Goal: Task Accomplishment & Management: Complete application form

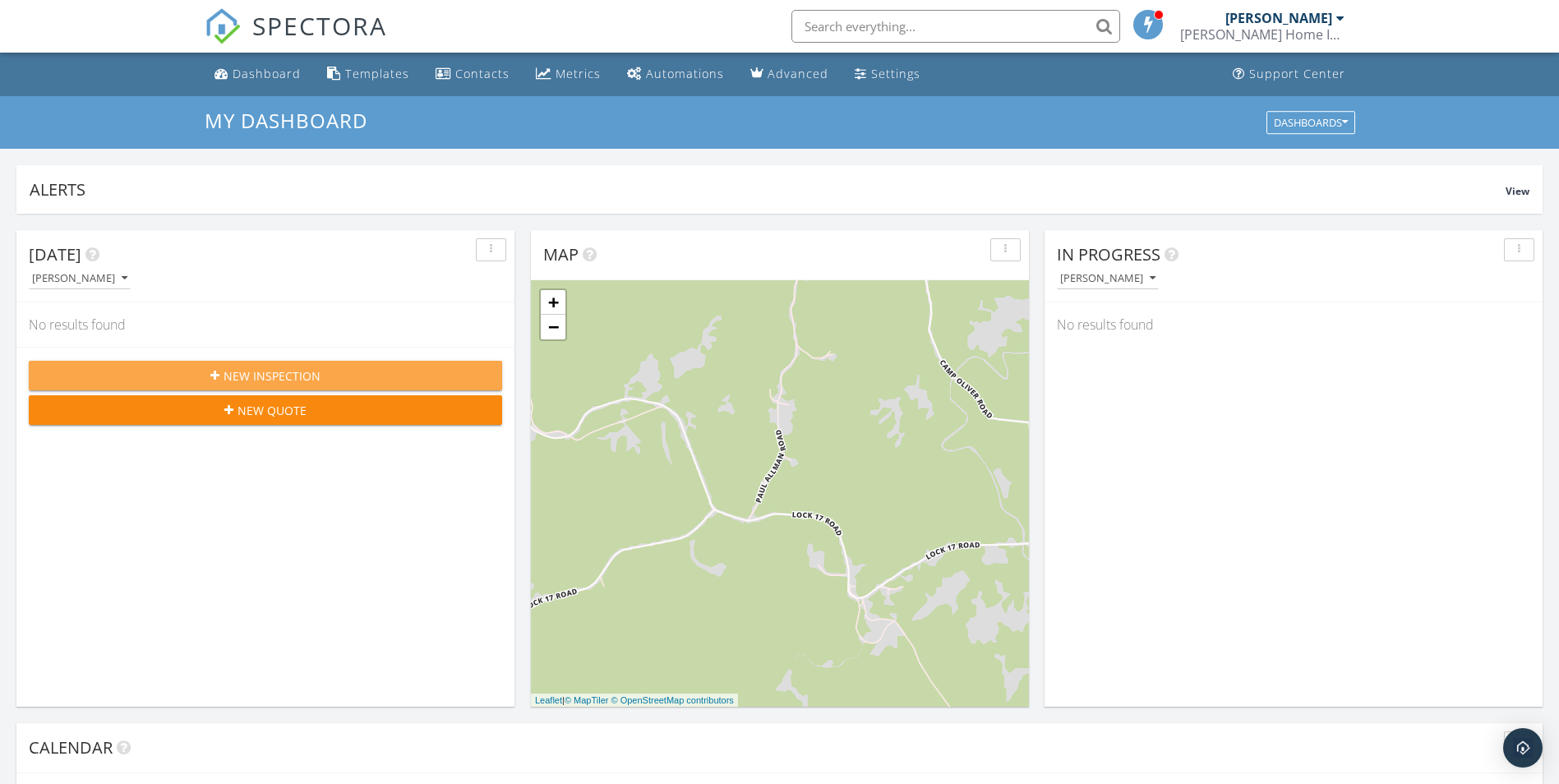
click at [242, 376] on span "New Inspection" at bounding box center [272, 376] width 97 height 18
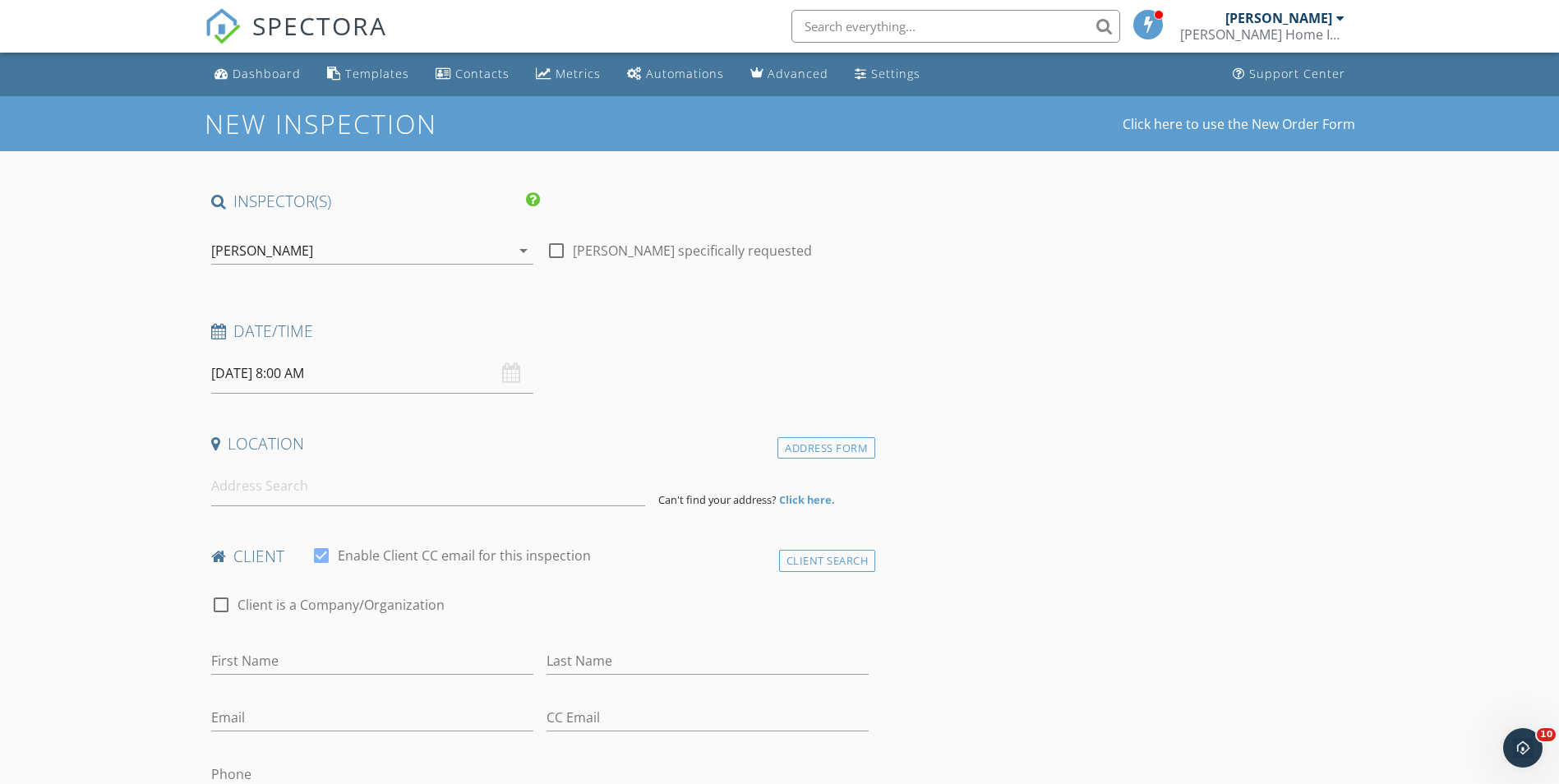
click at [521, 248] on icon "arrow_drop_down" at bounding box center [523, 250] width 19 height 19
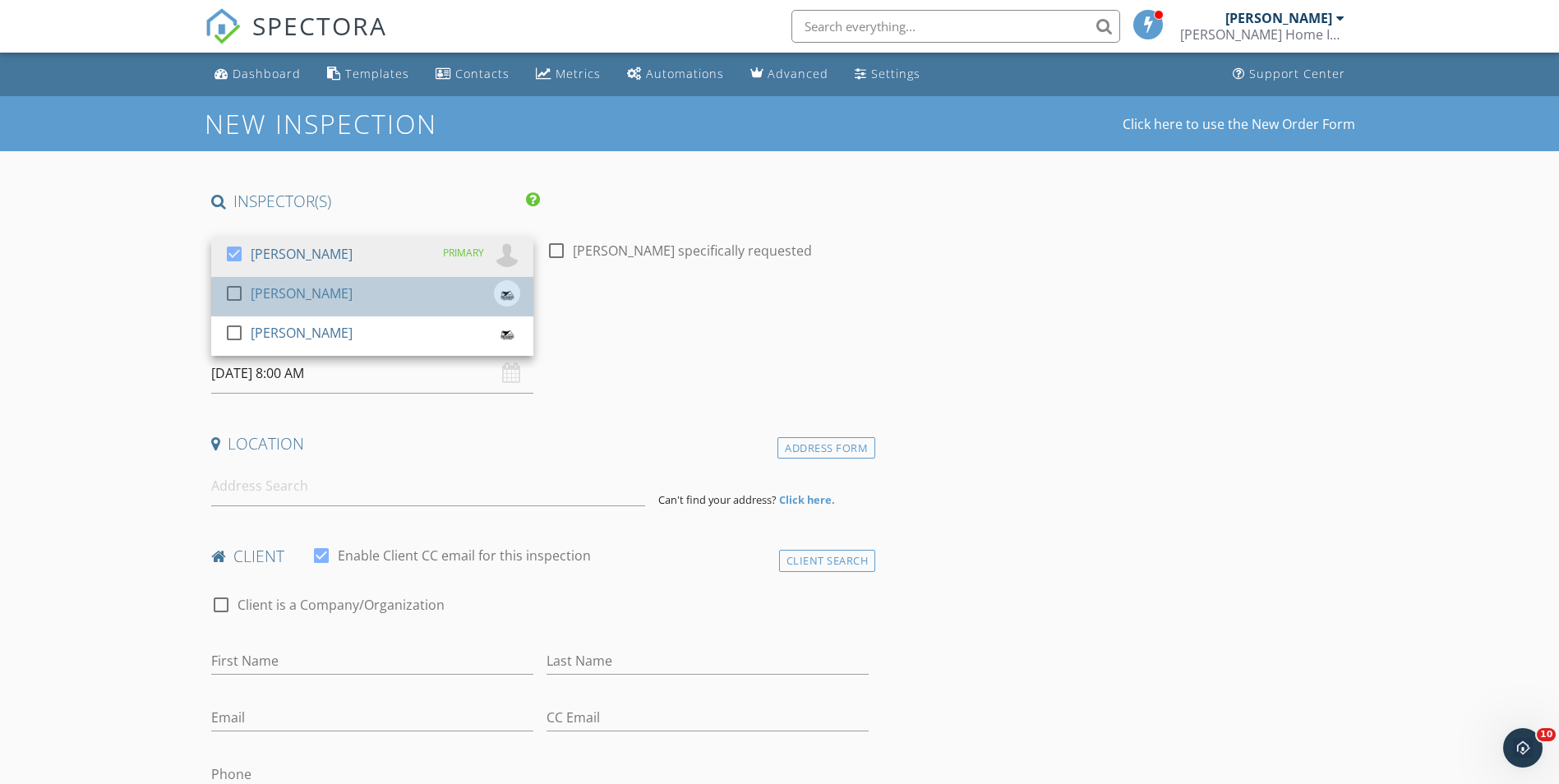
click at [416, 295] on div "check_box_outline_blank [PERSON_NAME]" at bounding box center [371, 296] width 296 height 33
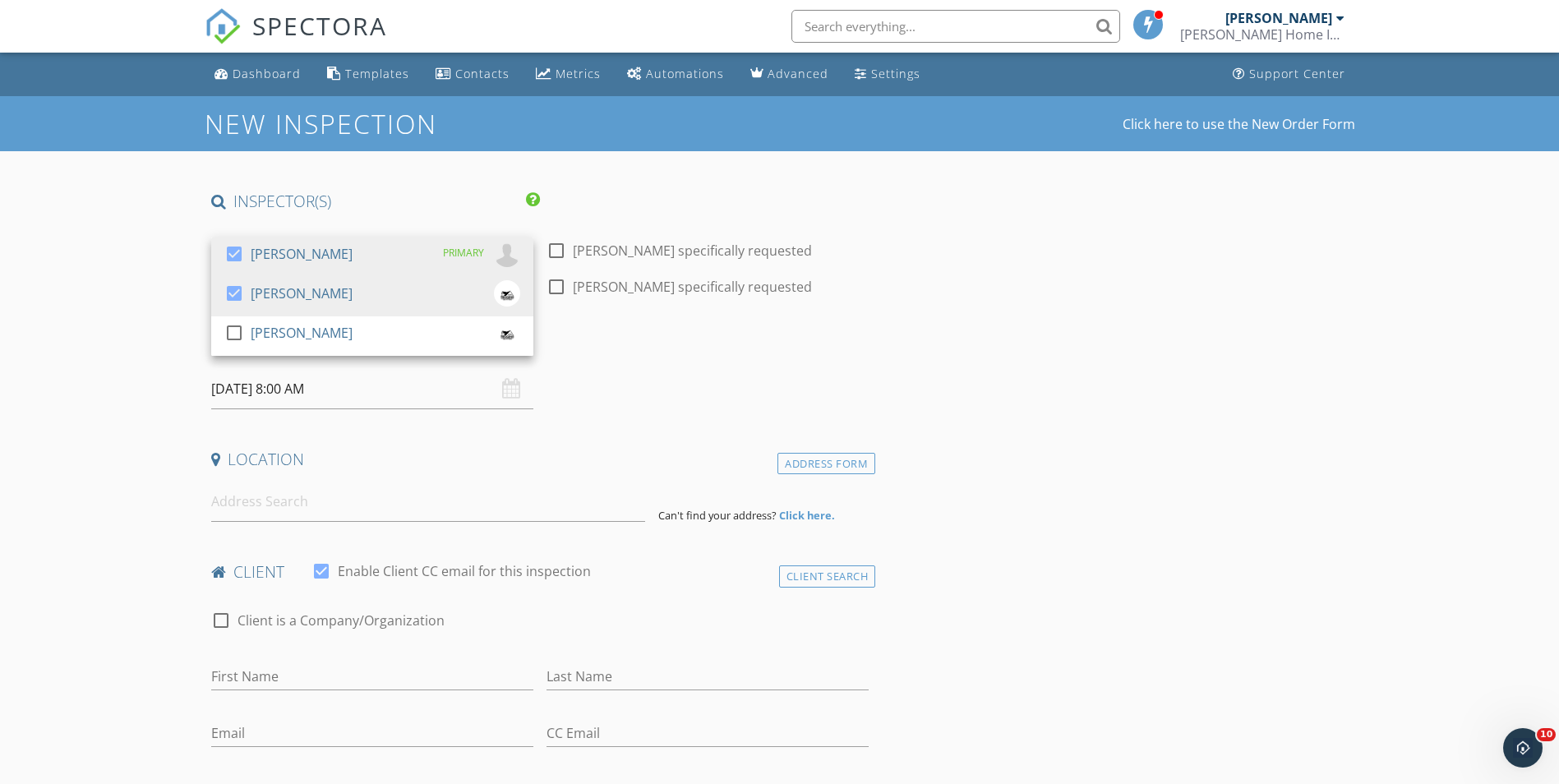
click at [310, 390] on input "[DATE] 8:00 AM" at bounding box center [371, 389] width 322 height 41
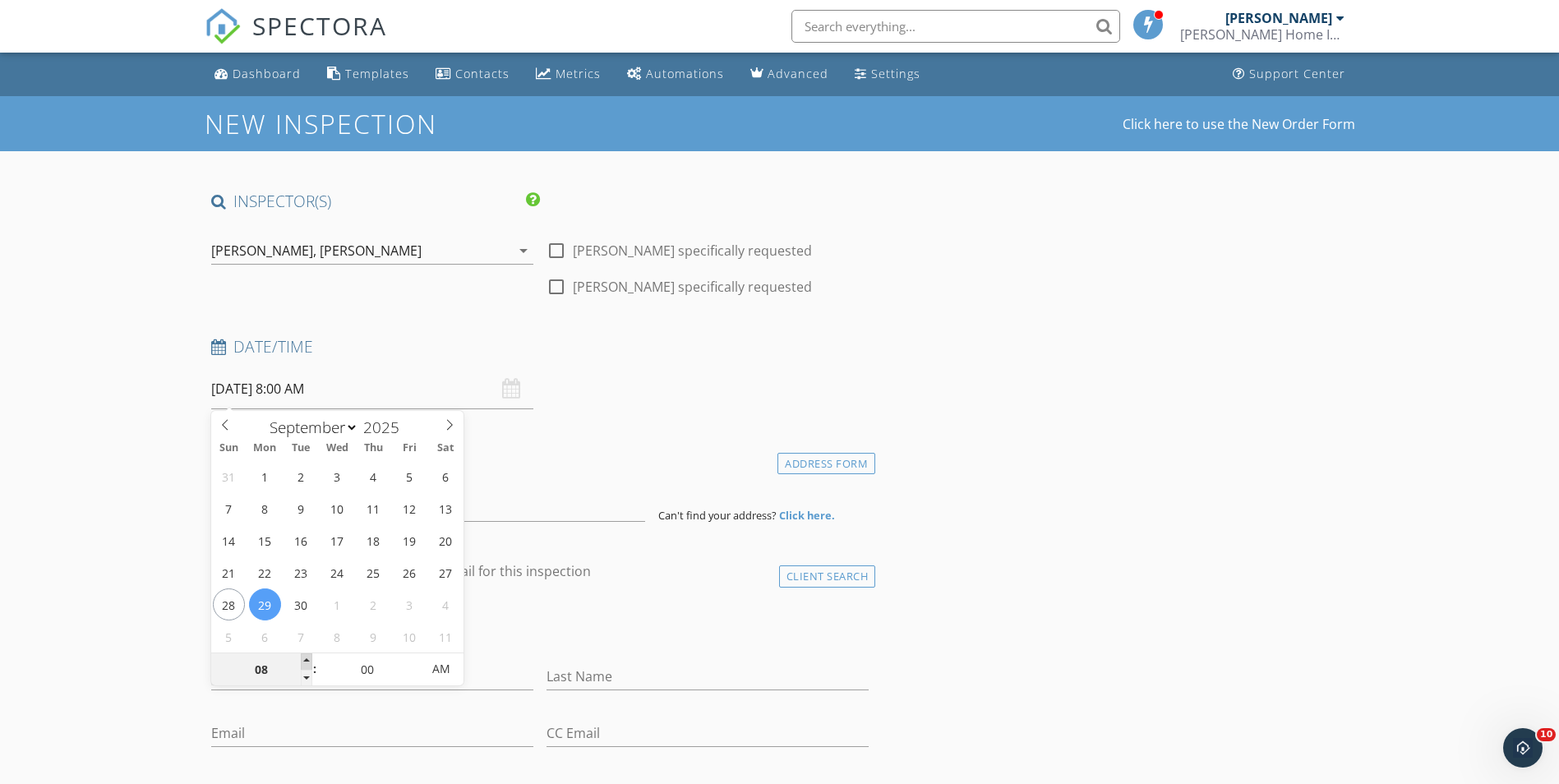
type input "09"
type input "[DATE] 9:00 AM"
click at [306, 656] on span at bounding box center [306, 661] width 11 height 17
type input "10"
type input "[DATE] 10:00 AM"
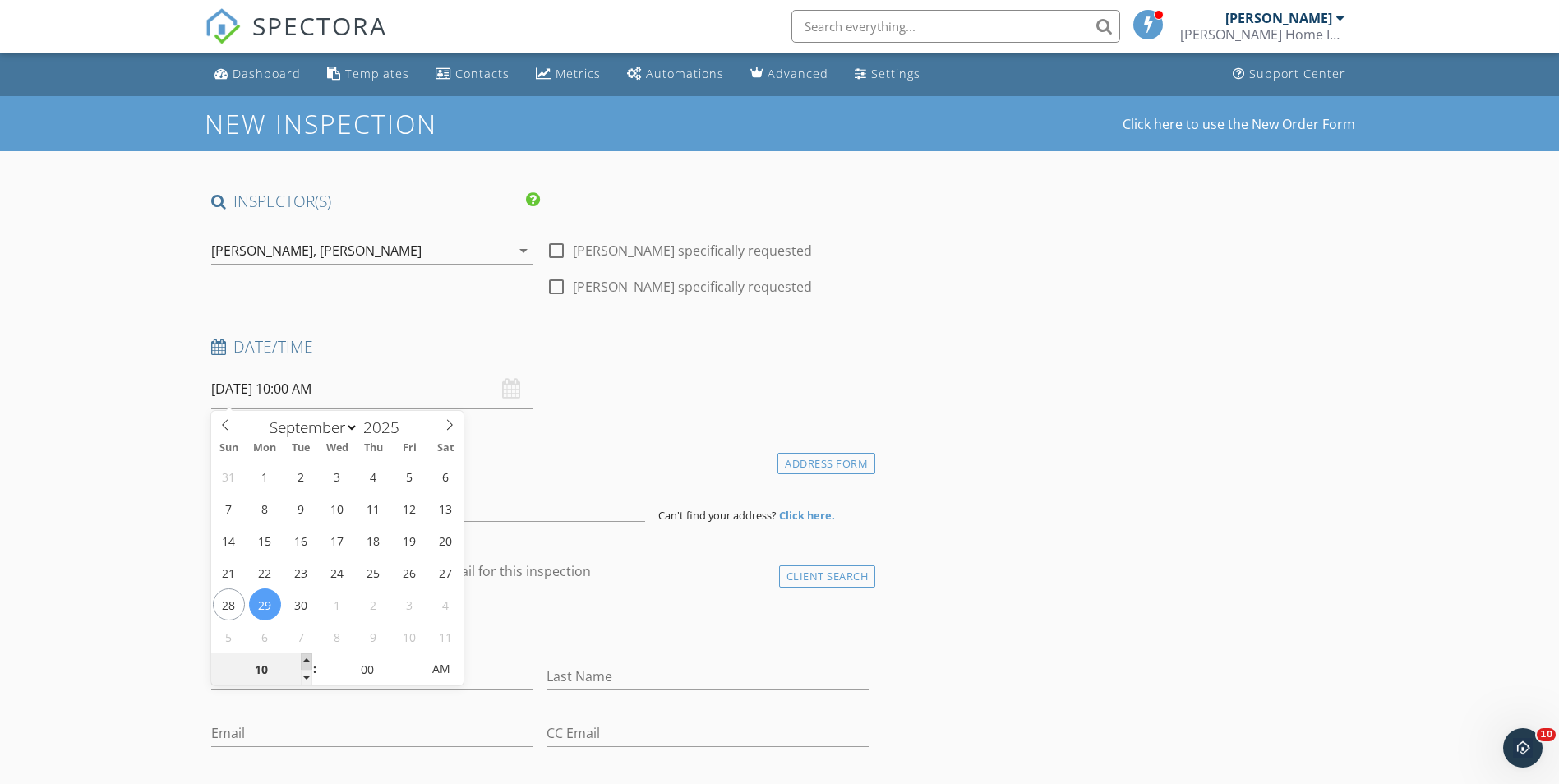
click at [306, 656] on span at bounding box center [306, 661] width 11 height 17
type input "11"
type input "[DATE] 11:00 AM"
click at [306, 656] on span at bounding box center [306, 661] width 11 height 17
type input "12"
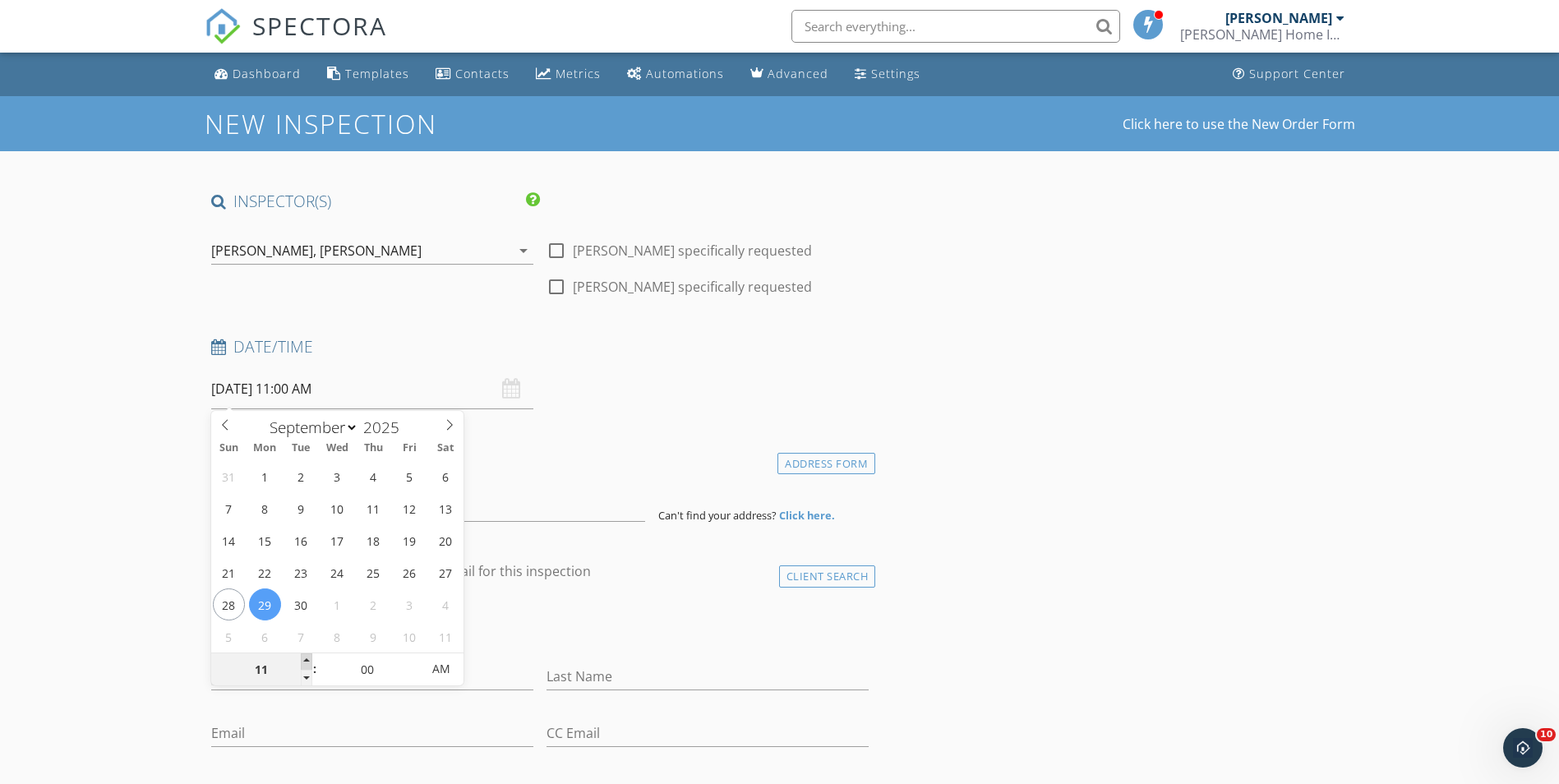
type input "[DATE] 12:00 PM"
click at [306, 656] on span at bounding box center [306, 661] width 11 height 17
type input "01"
type input "[DATE] 1:00 PM"
click at [306, 656] on span at bounding box center [306, 661] width 11 height 17
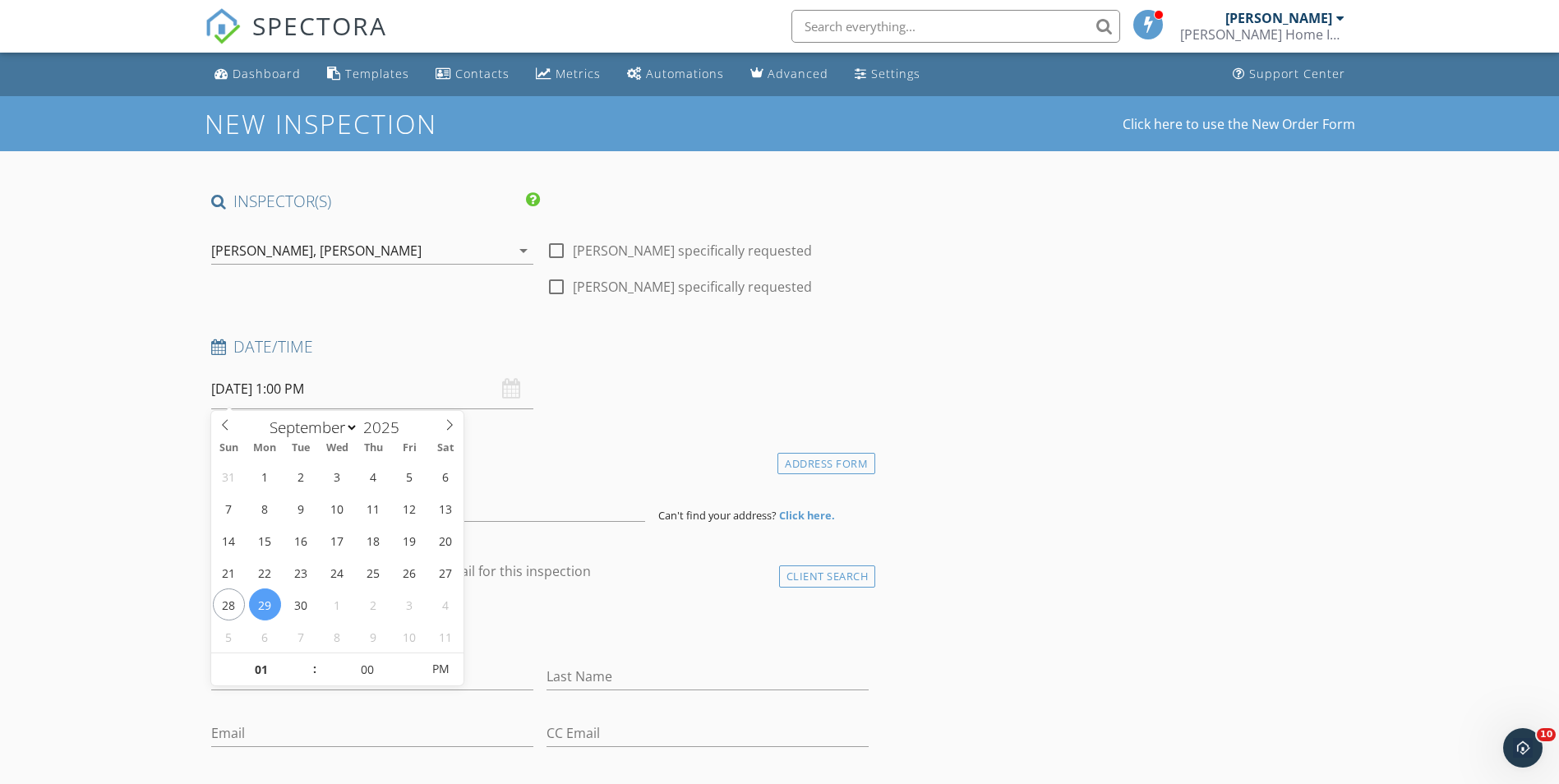
click at [500, 638] on div "check_box_outline_blank Client is a Company/Organization" at bounding box center [540, 628] width 658 height 42
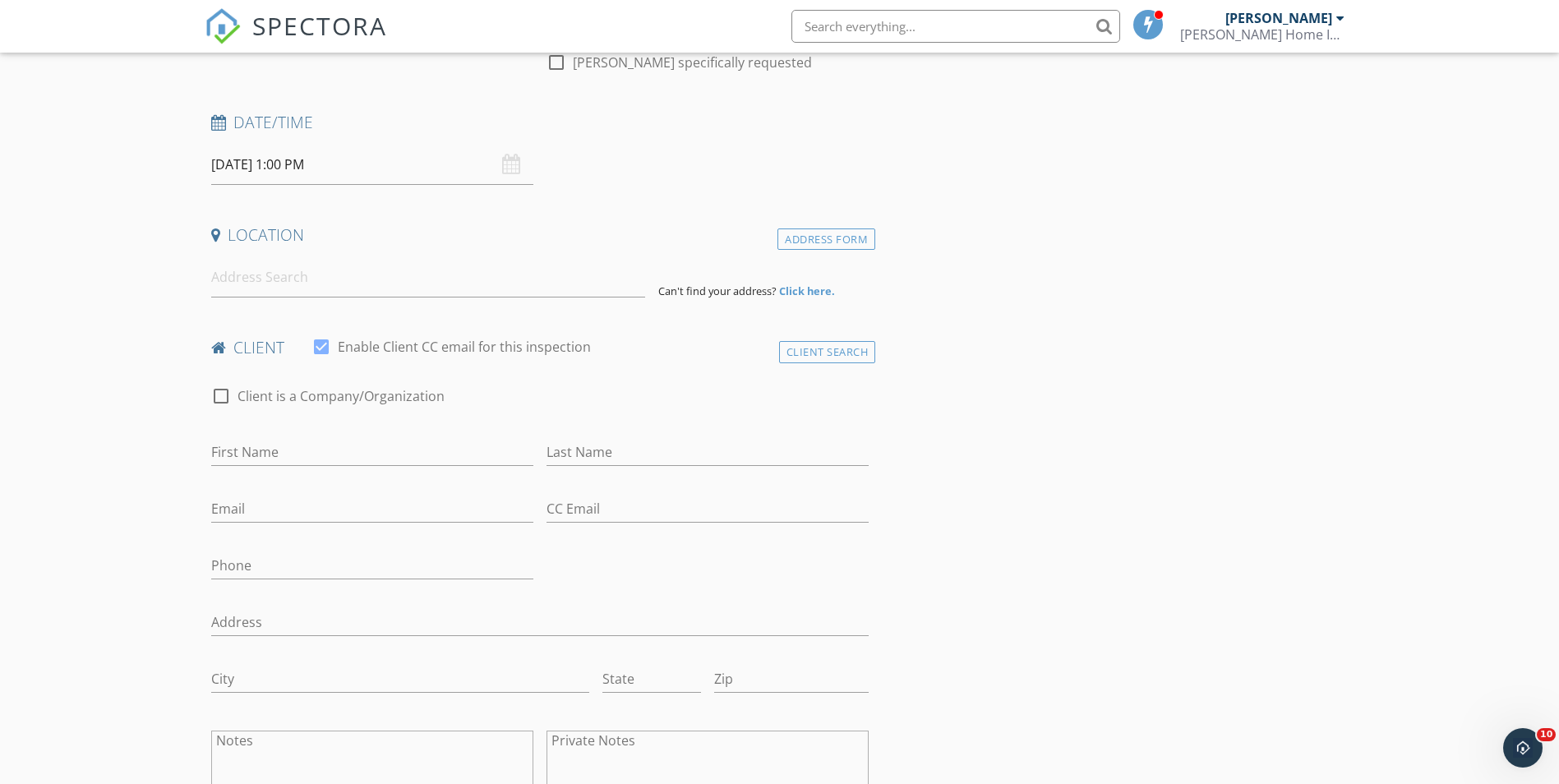
scroll to position [246, 0]
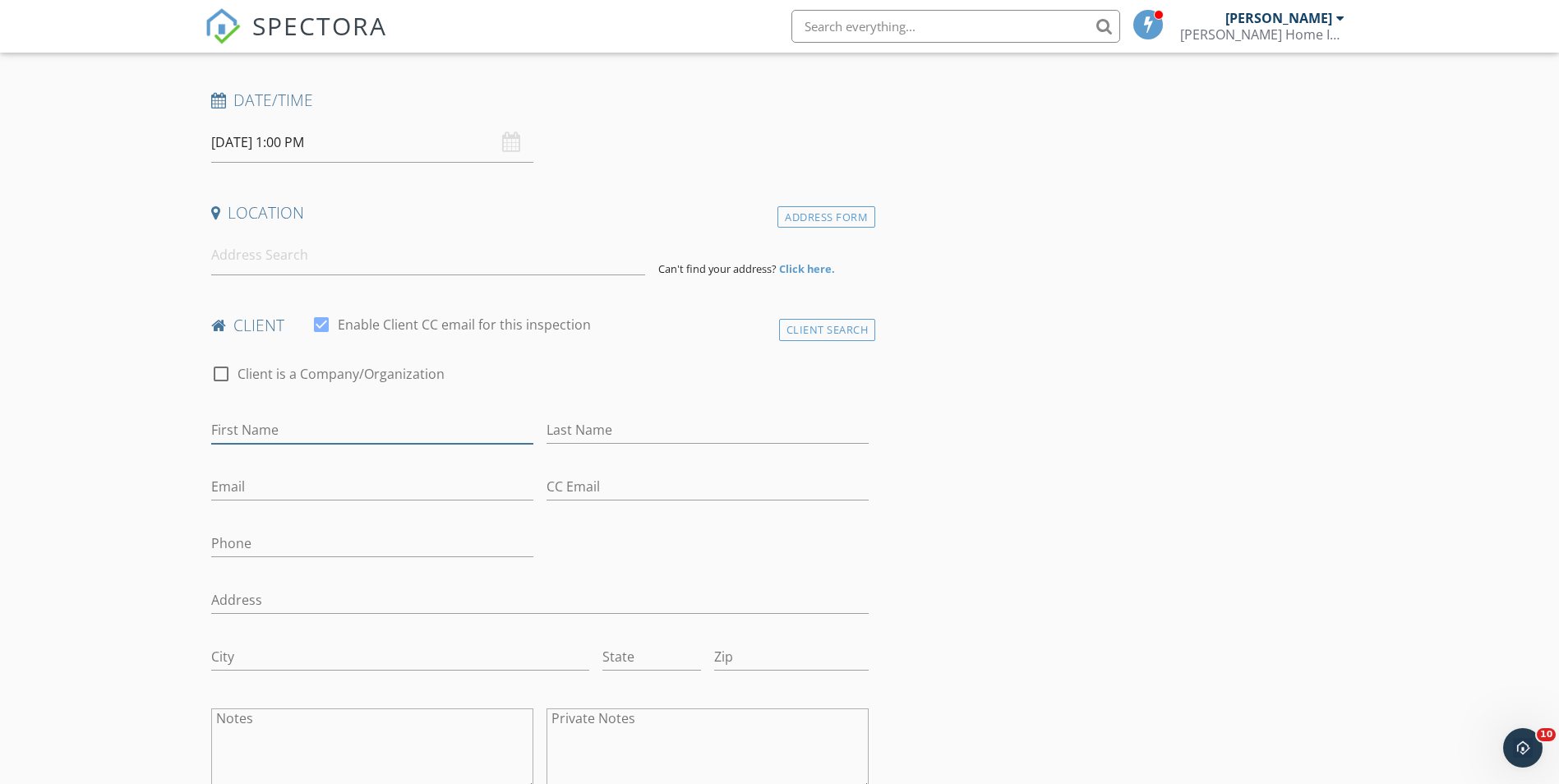
click at [256, 428] on input "First Name" at bounding box center [371, 429] width 322 height 27
type input "j"
type input "Jan"
click at [589, 436] on input "Last Name" at bounding box center [707, 429] width 322 height 27
type input "[PERSON_NAME]"
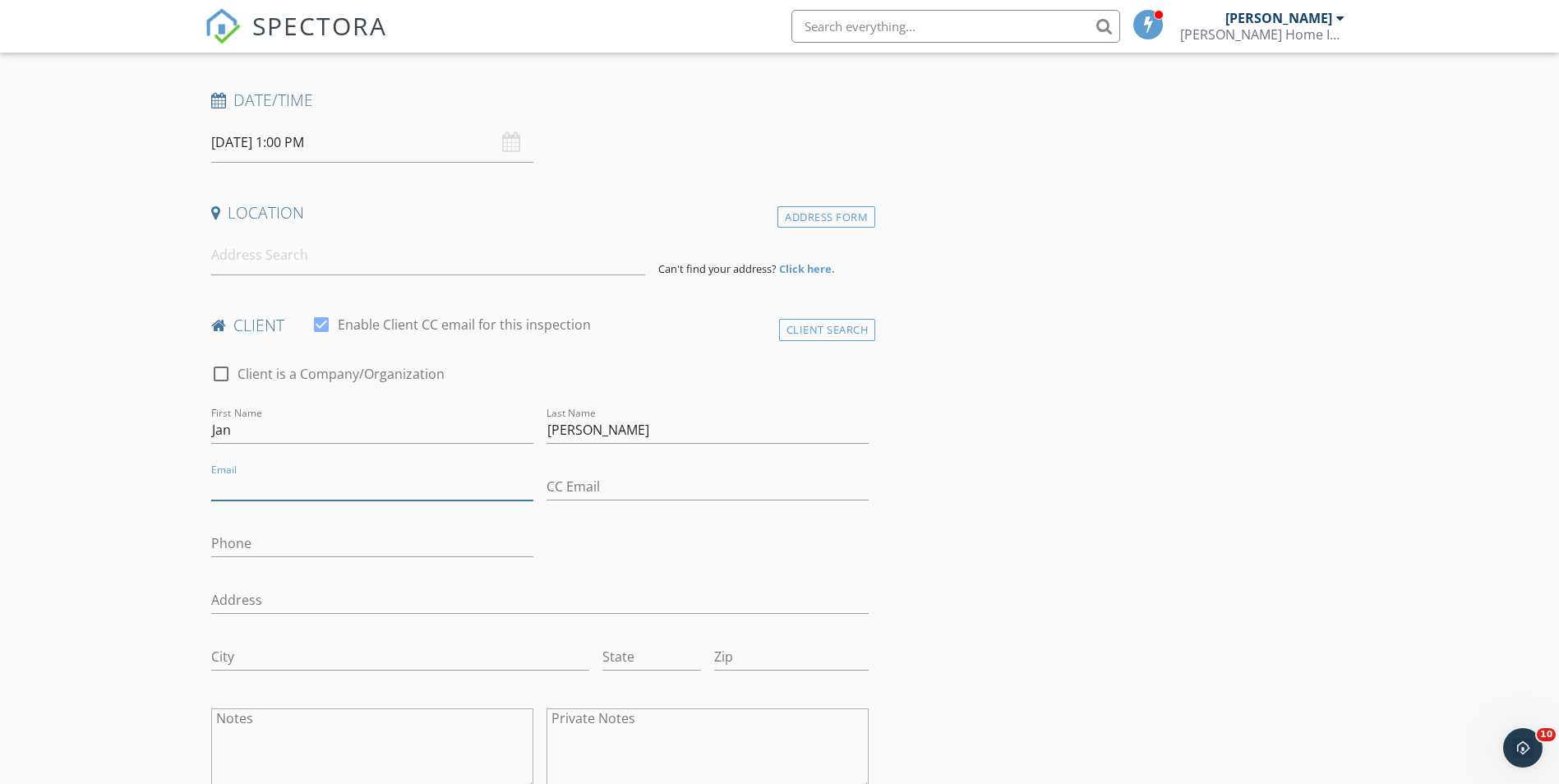
click at [251, 474] on input "Email" at bounding box center [371, 487] width 322 height 27
type input "[EMAIL_ADDRESS][DOMAIN_NAME]"
click at [363, 548] on input "Phone" at bounding box center [371, 543] width 322 height 27
type input "[PHONE_NUMBER]"
click at [283, 251] on input at bounding box center [428, 255] width 434 height 41
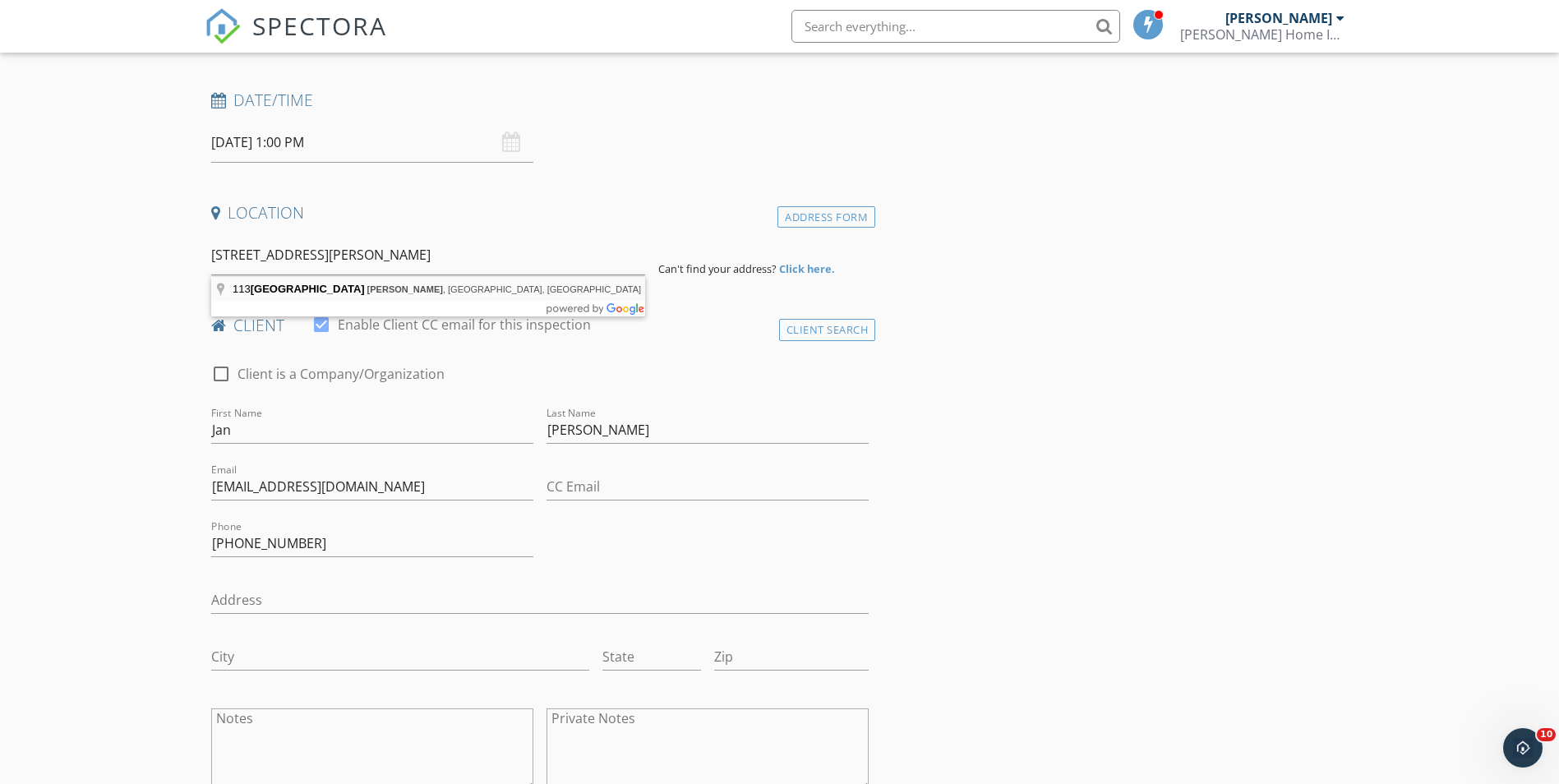
type input "[STREET_ADDRESS]"
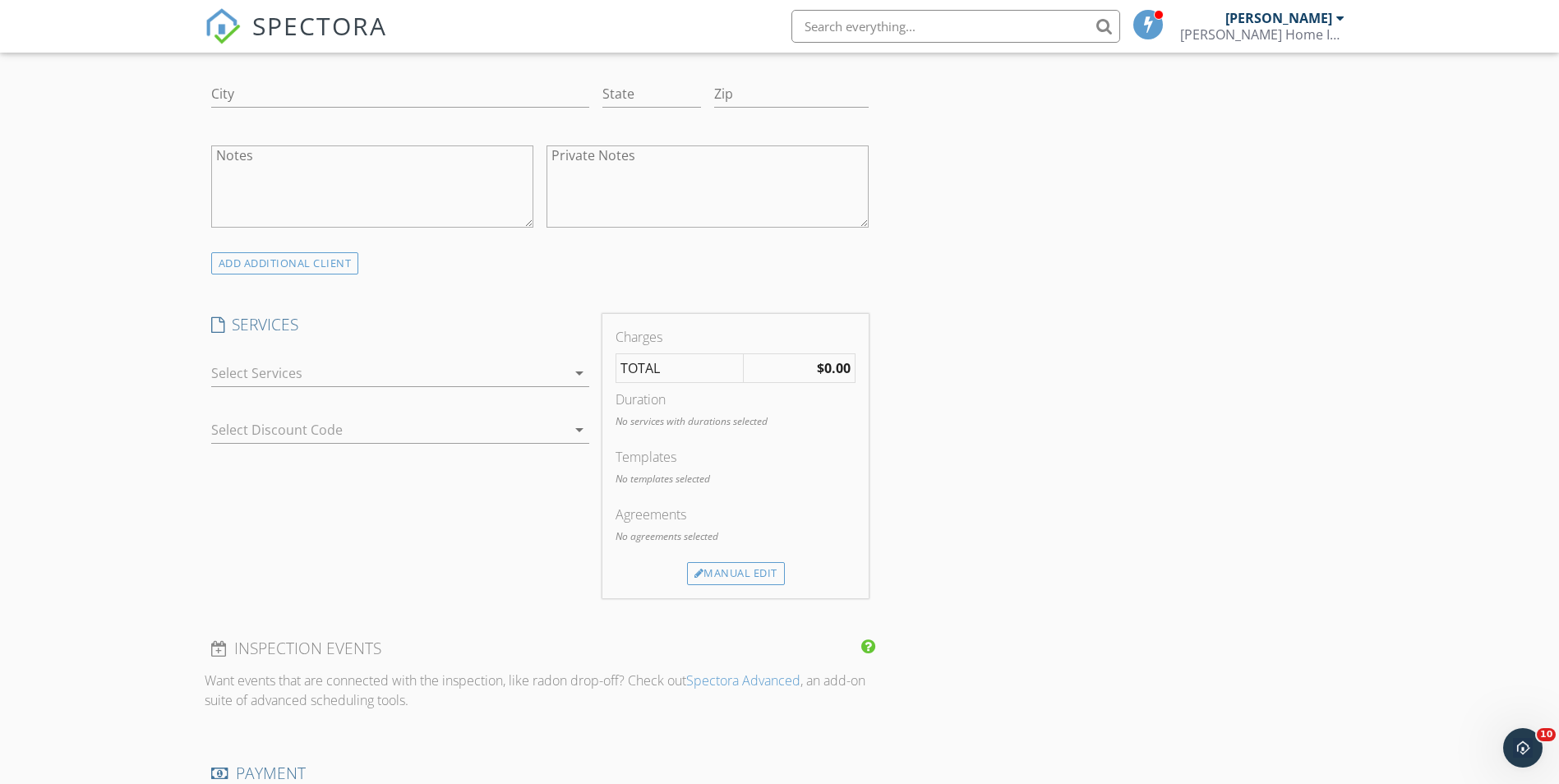
scroll to position [822, 0]
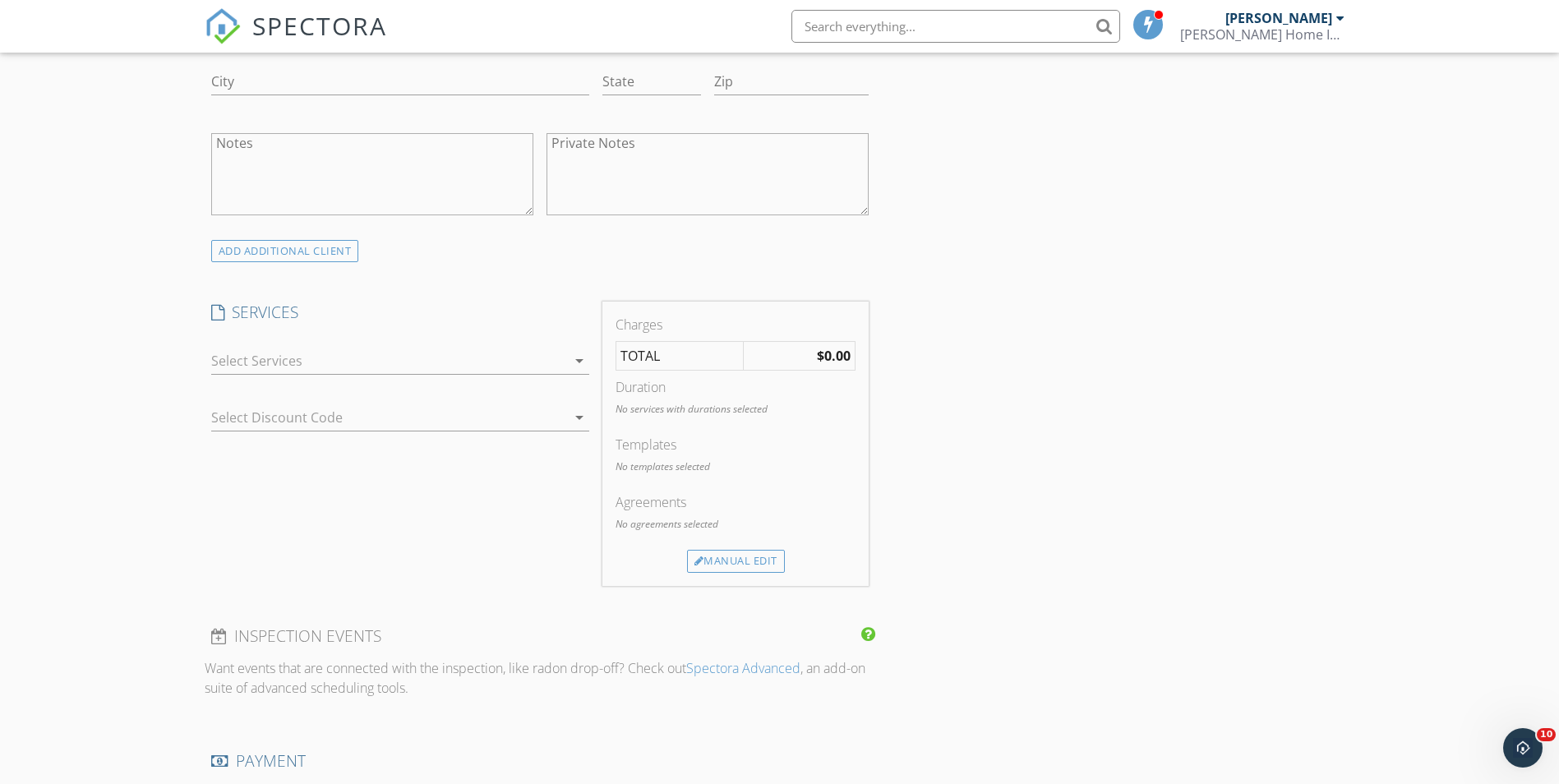
click at [584, 366] on icon "arrow_drop_down" at bounding box center [580, 361] width 19 height 19
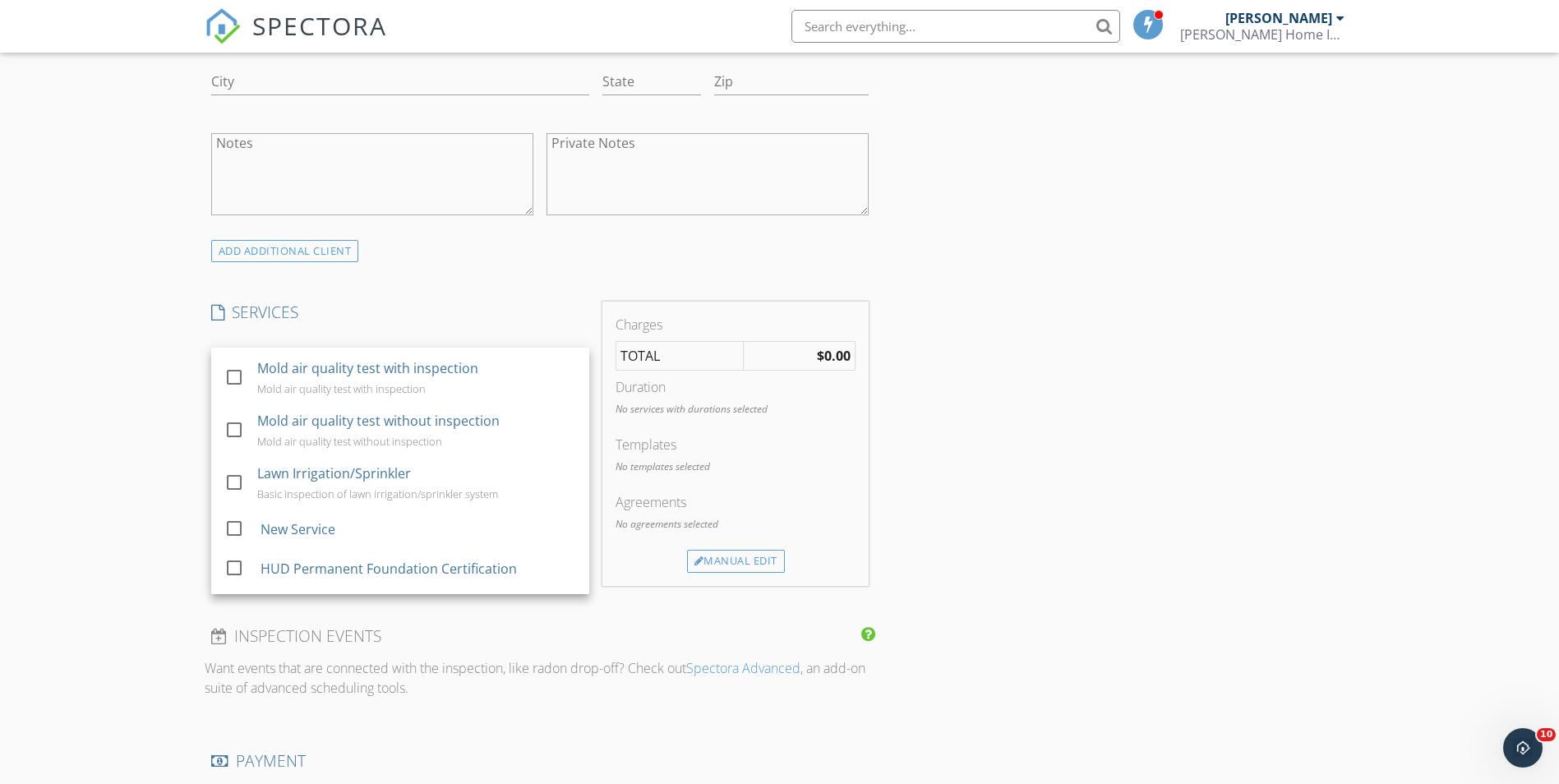
scroll to position [329, 0]
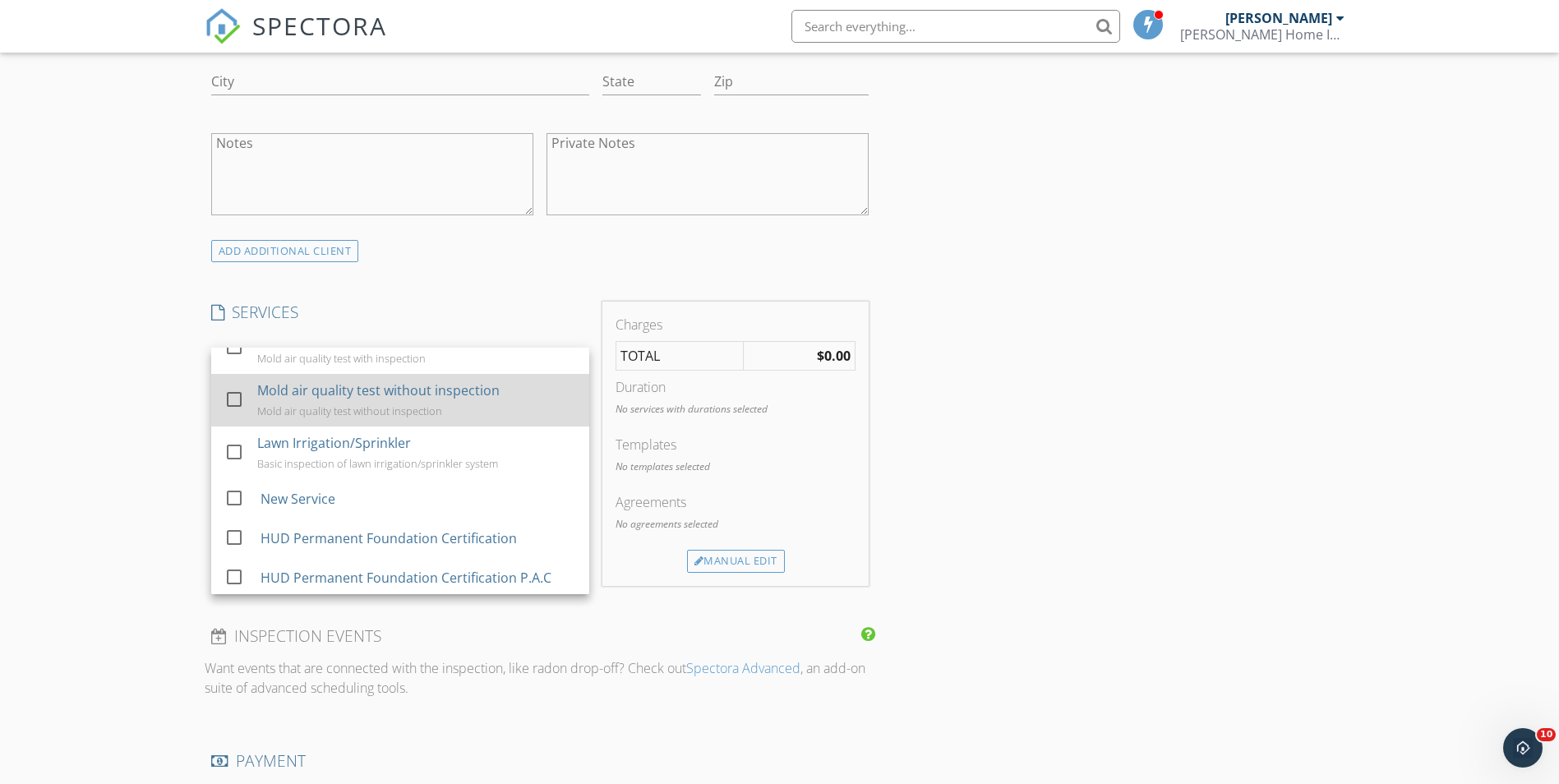
click at [236, 414] on div at bounding box center [235, 399] width 28 height 28
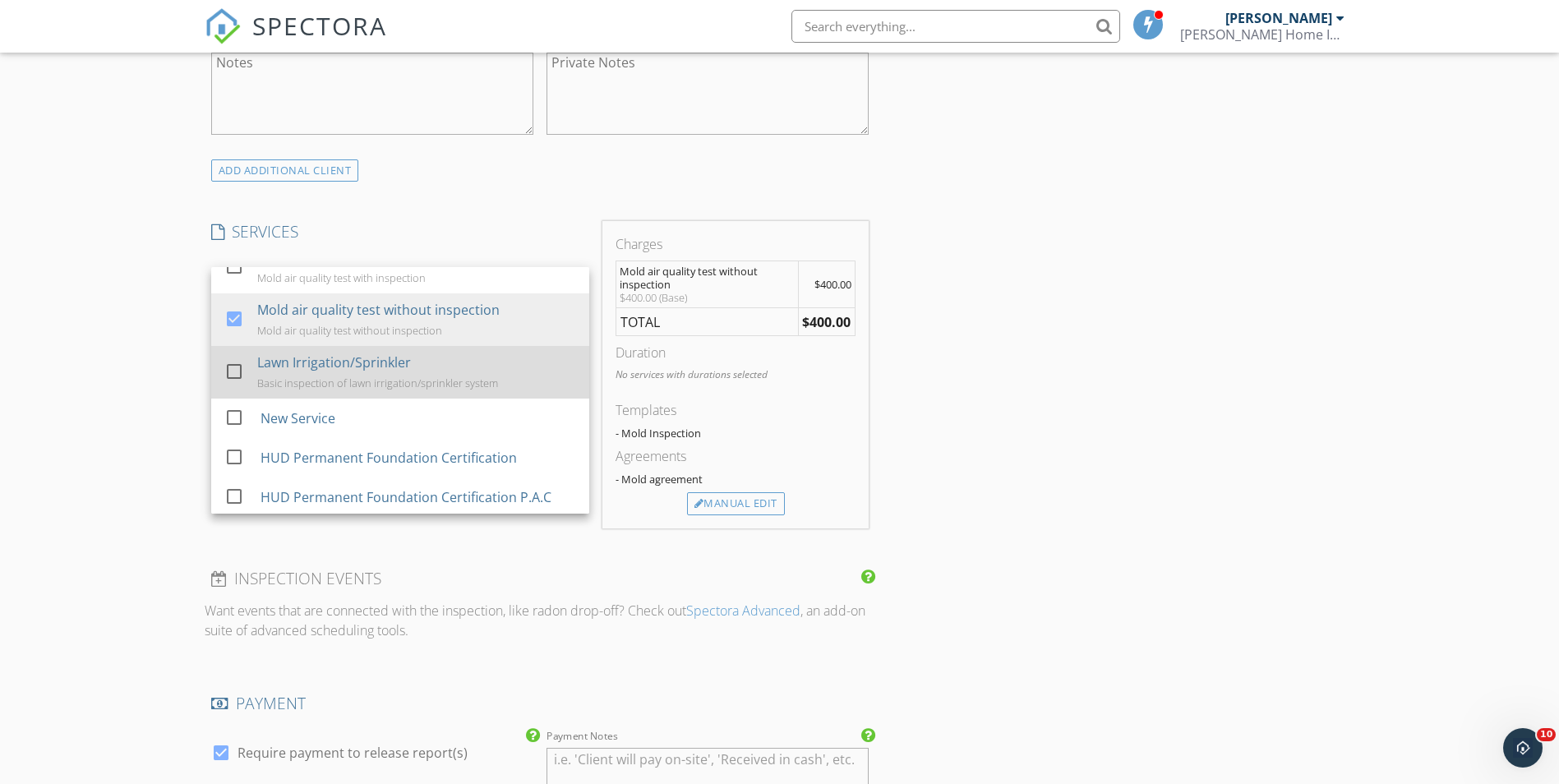
scroll to position [899, 0]
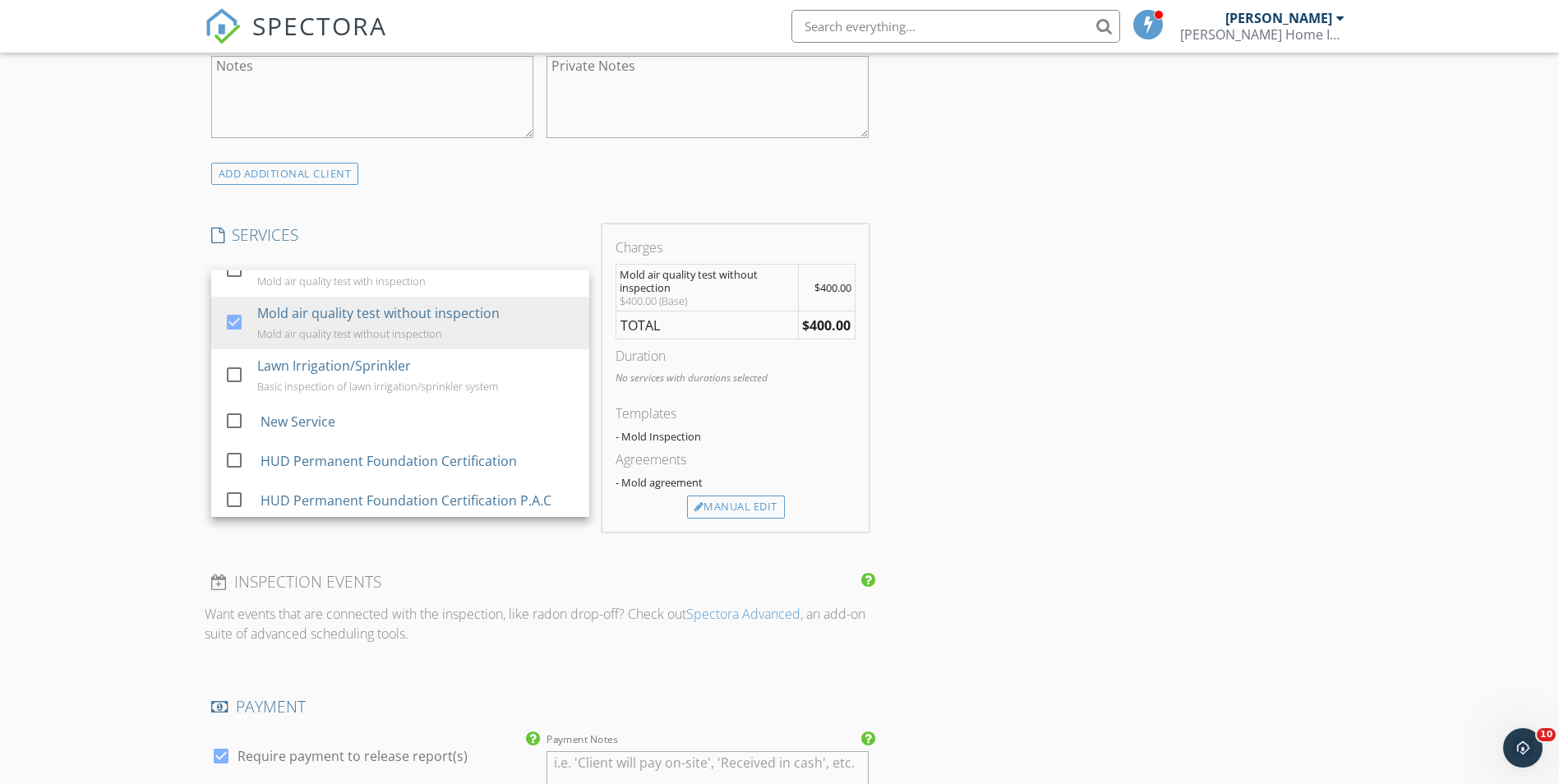
click at [109, 326] on div "New Inspection Click here to use the New Order Form INSPECTOR(S) check_box [PER…" at bounding box center [779, 483] width 1559 height 2572
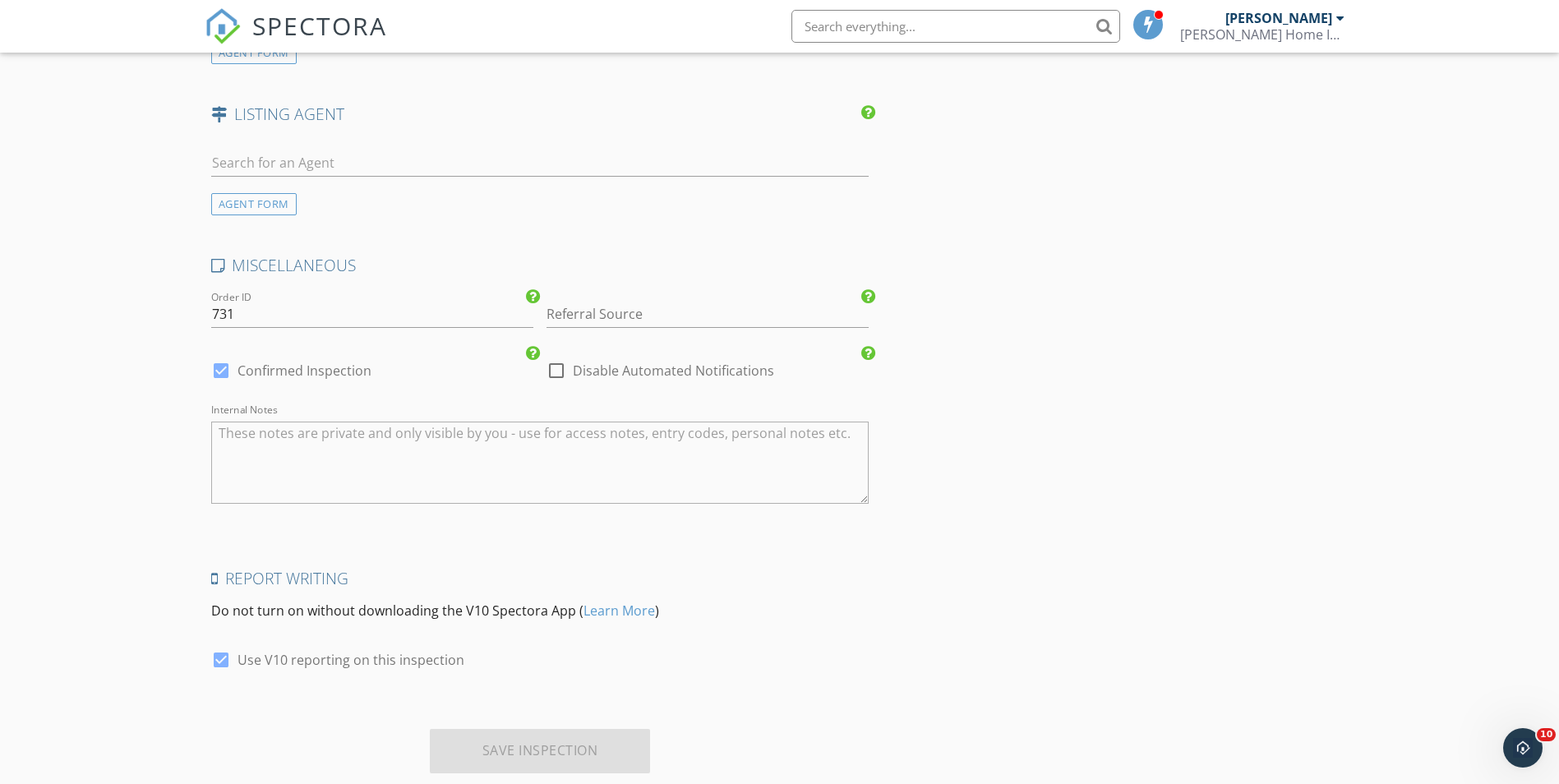
scroll to position [1885, 0]
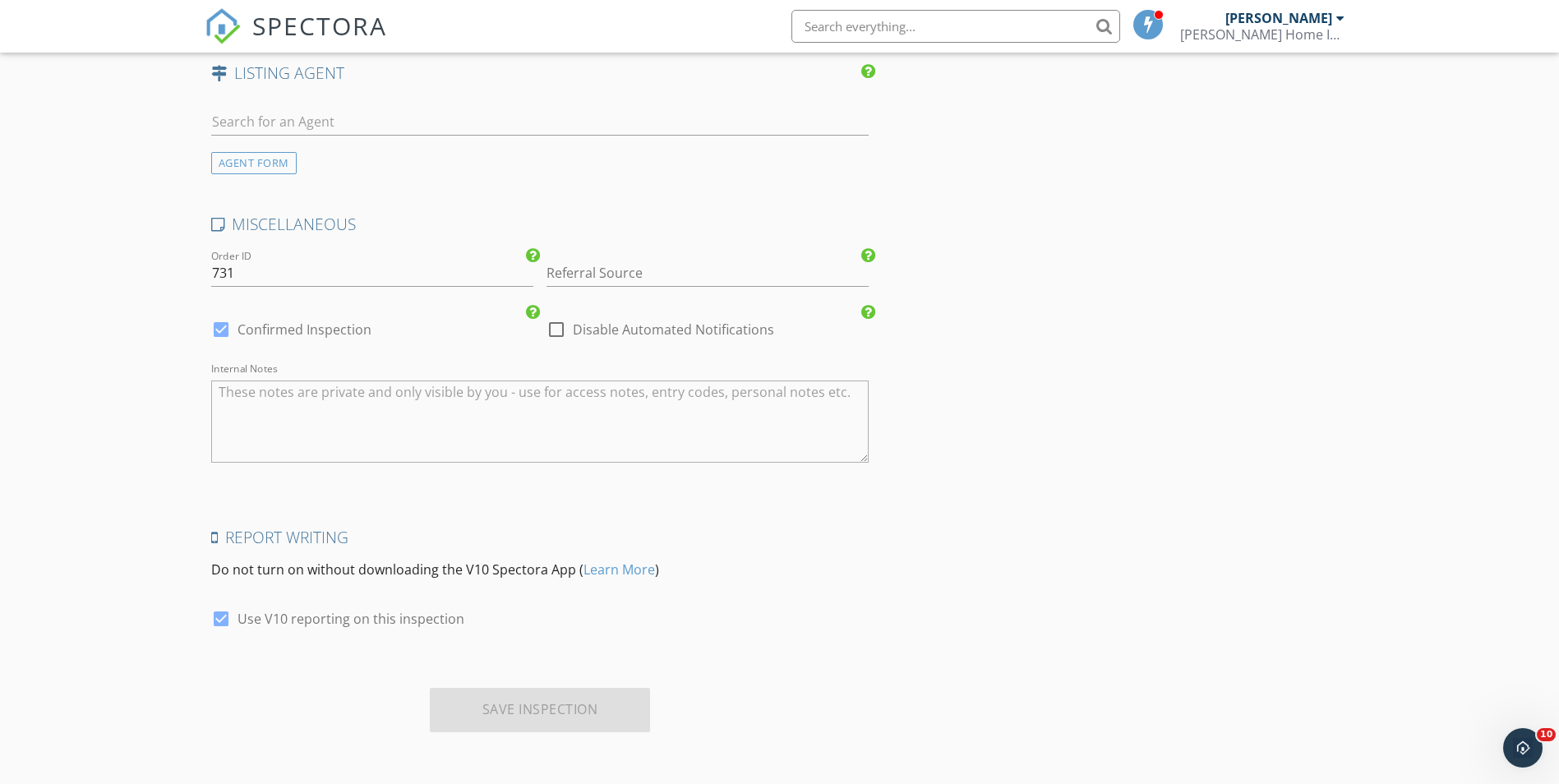
click at [547, 721] on div "Save Inspection" at bounding box center [540, 710] width 221 height 44
click at [325, 399] on textarea "Internal Notes" at bounding box center [540, 421] width 658 height 82
type textarea "occupied"
click at [573, 710] on div "Save Inspection" at bounding box center [540, 710] width 221 height 44
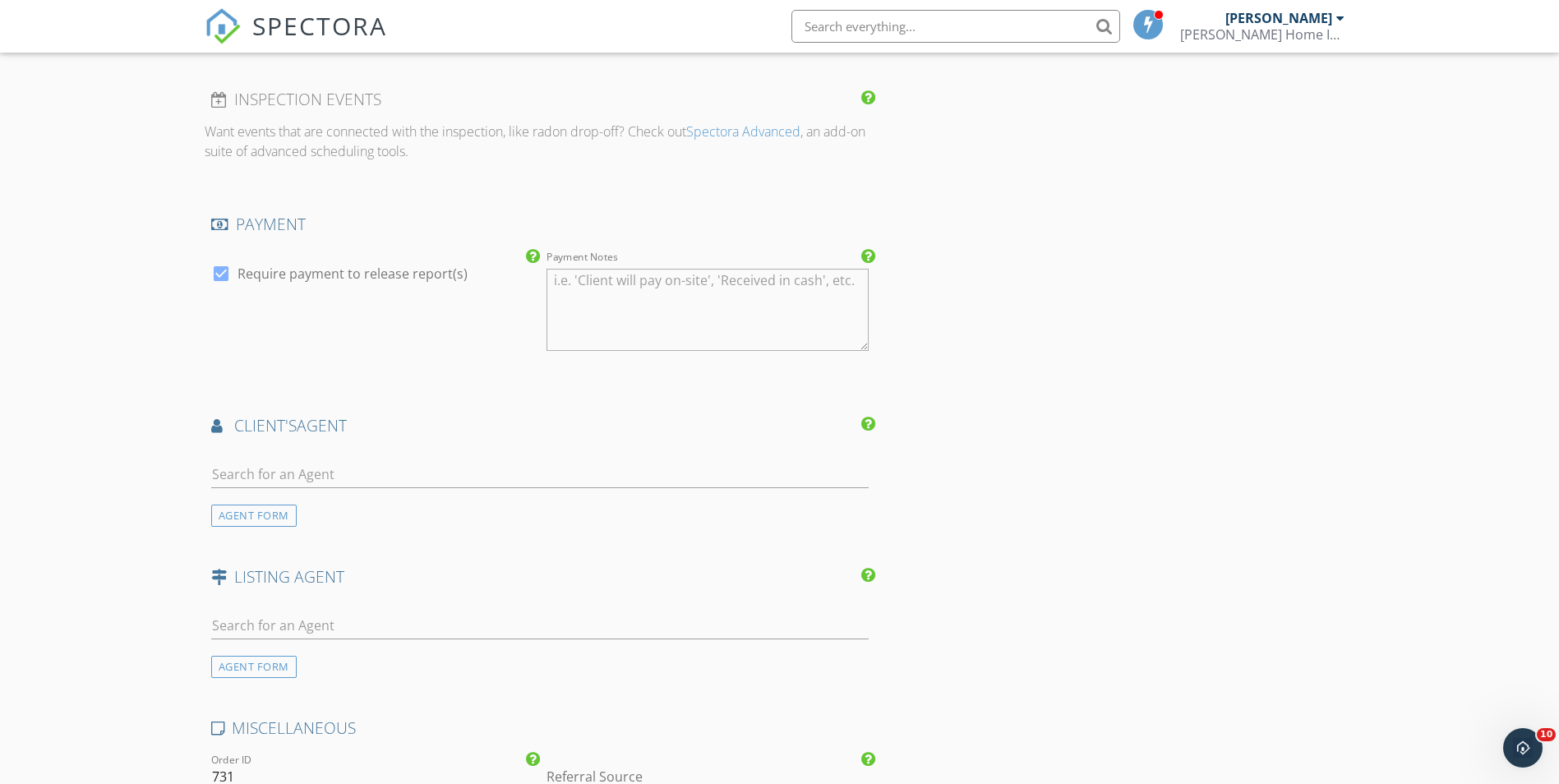
scroll to position [1397, 0]
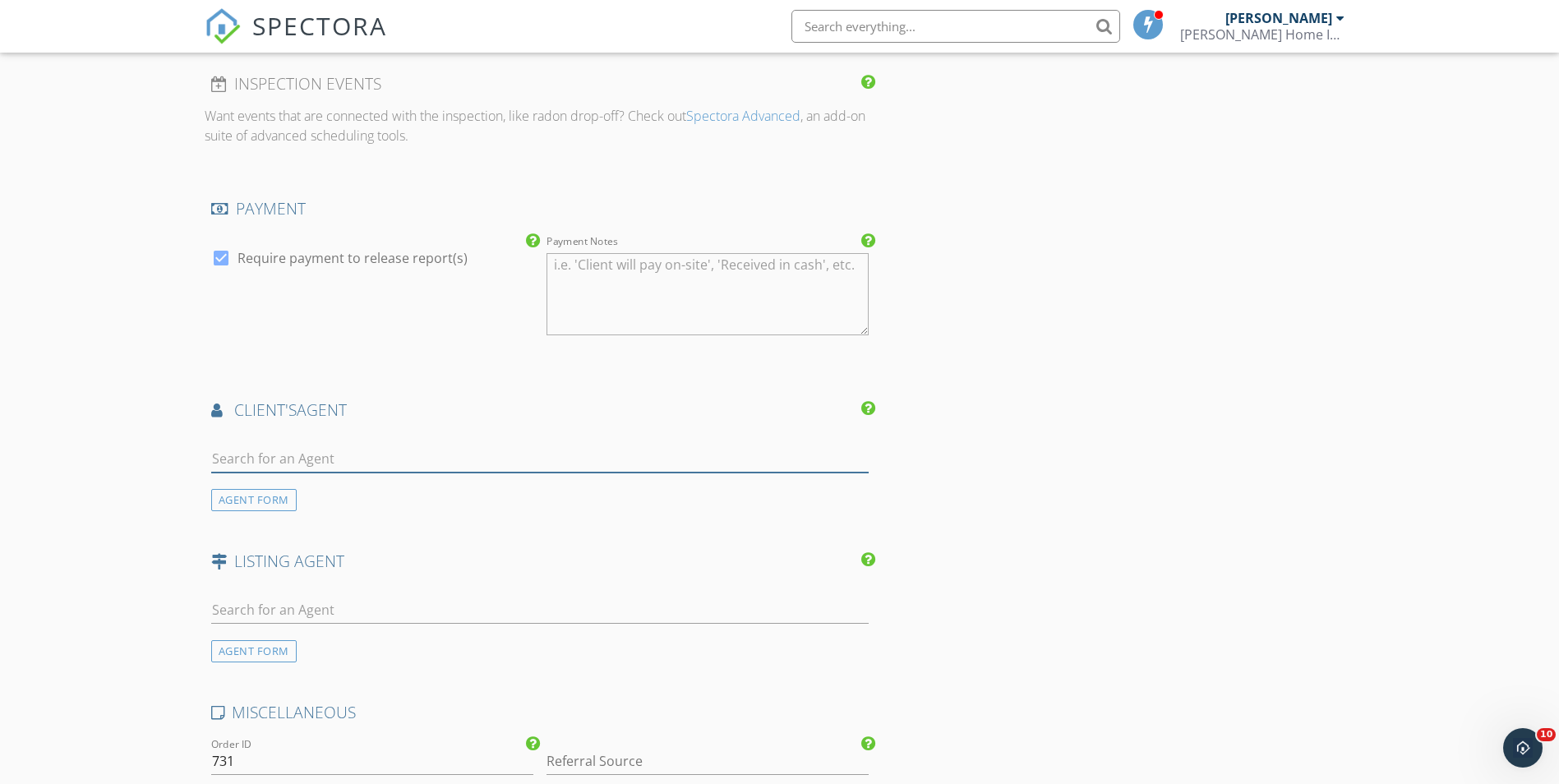
click at [338, 461] on input "text" at bounding box center [540, 459] width 658 height 27
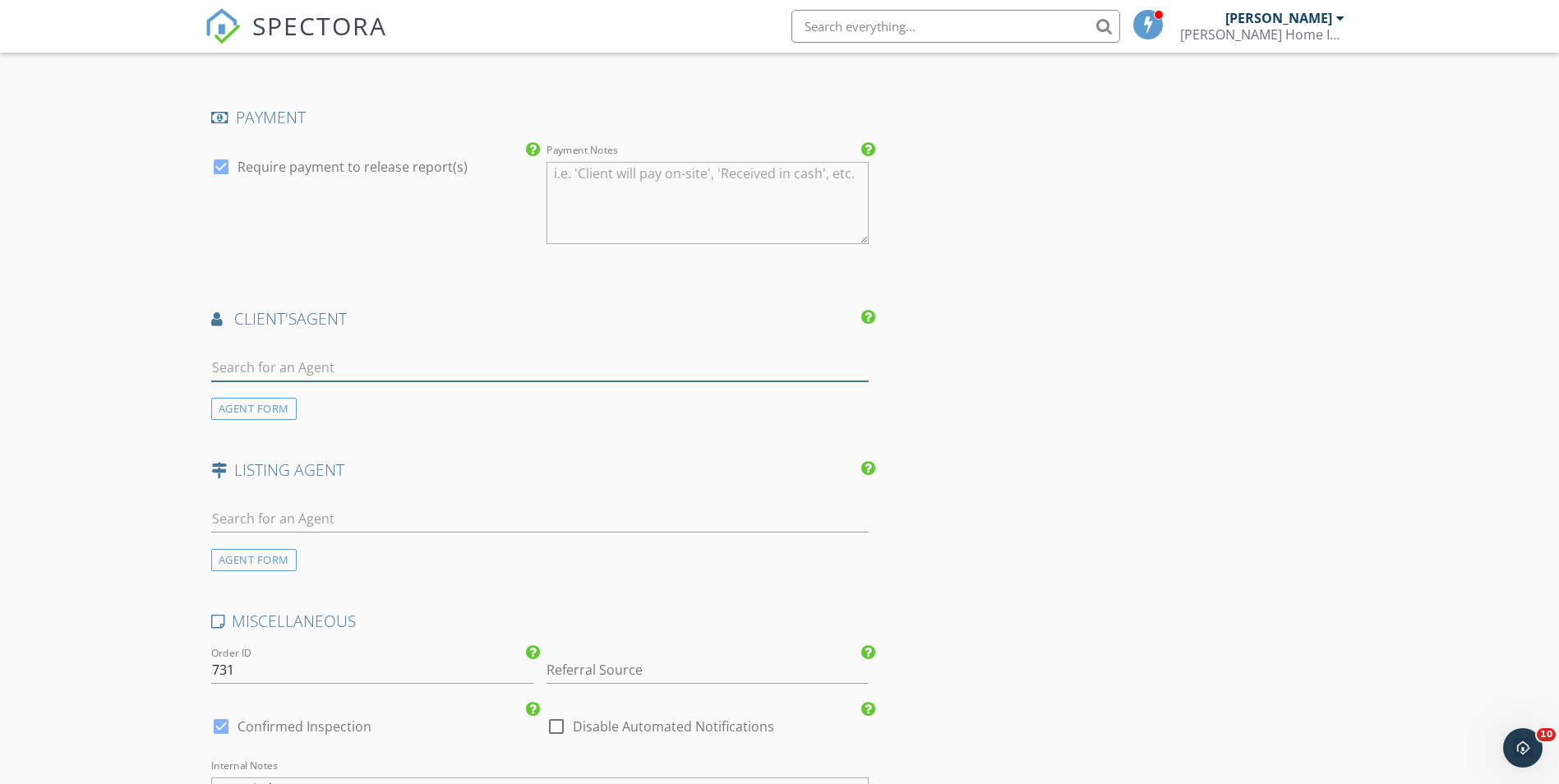
scroll to position [1561, 0]
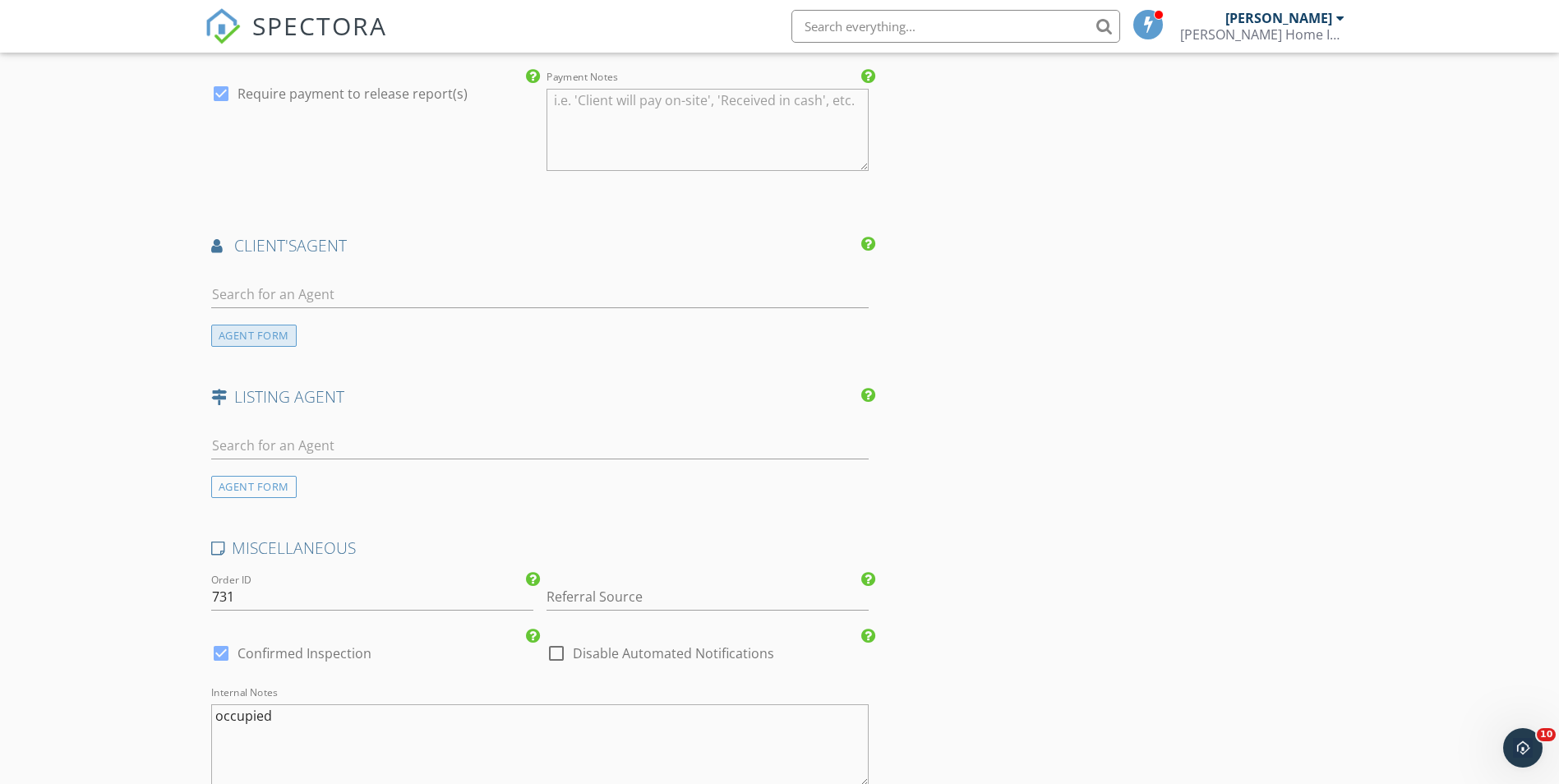
click at [273, 333] on div "AGENT FORM" at bounding box center [253, 335] width 86 height 22
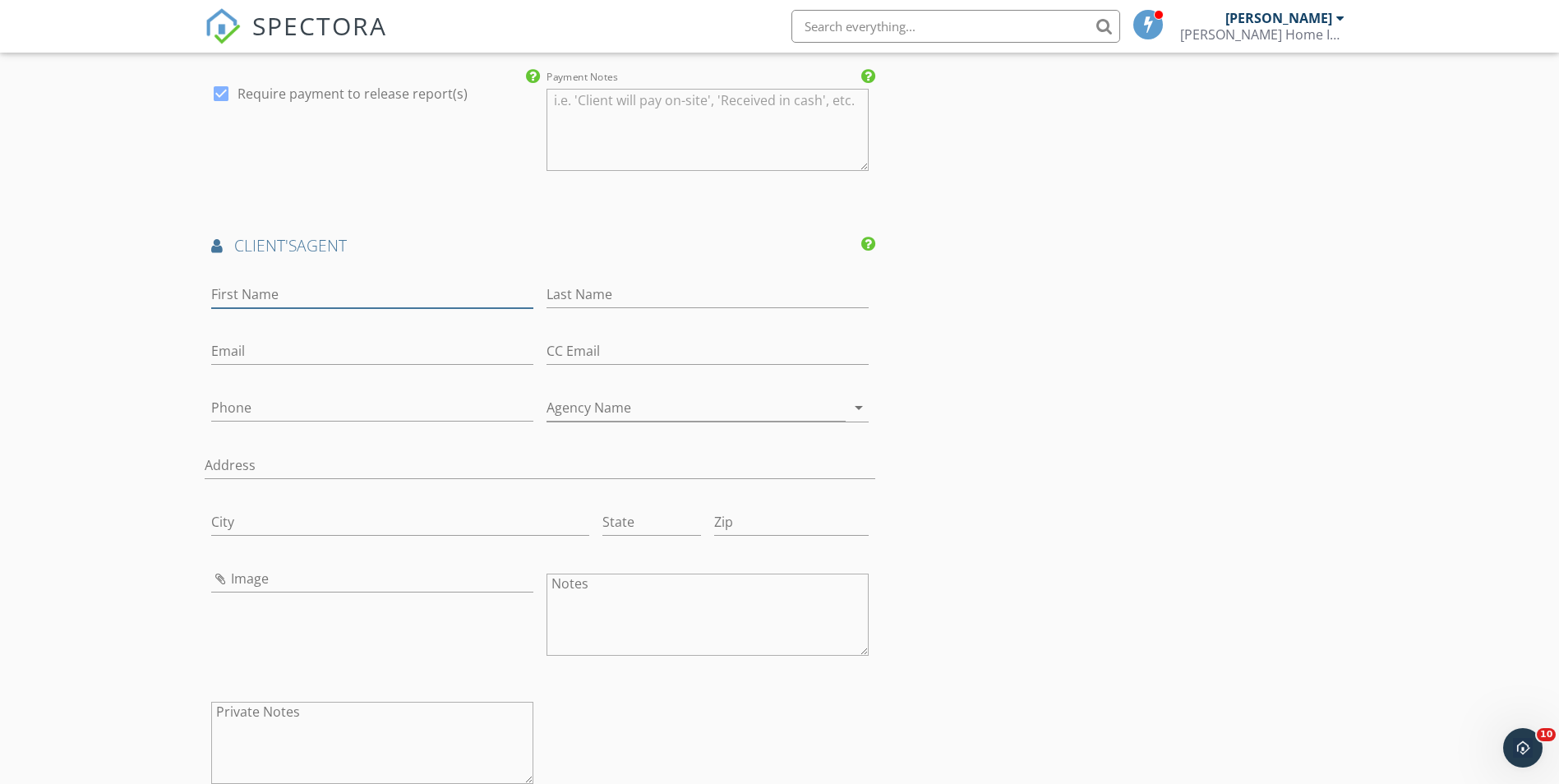
click at [291, 295] on input "First Name" at bounding box center [371, 295] width 322 height 27
type input "Jan"
click at [580, 288] on input "Last Name" at bounding box center [707, 295] width 322 height 27
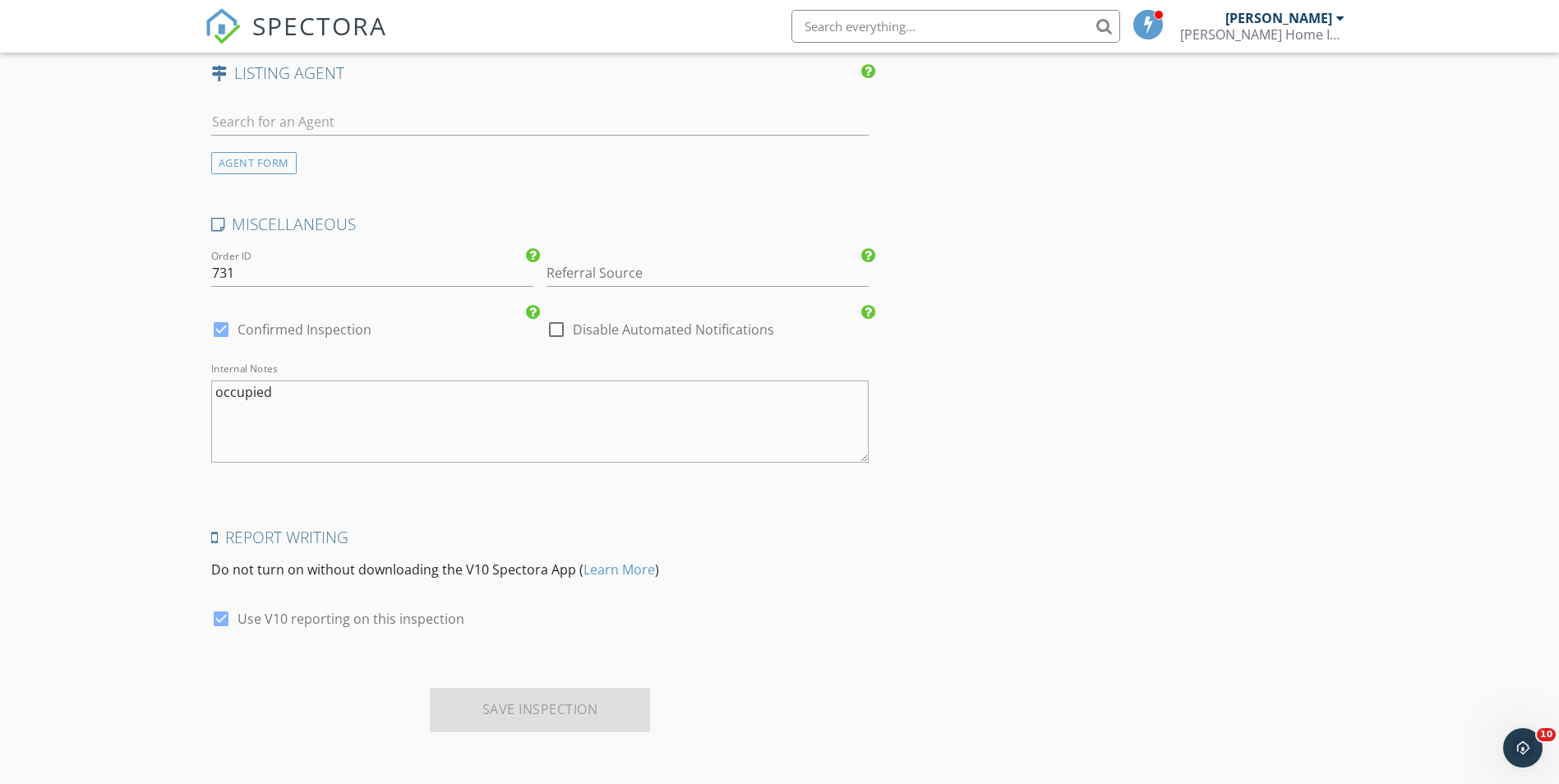
scroll to position [2288, 0]
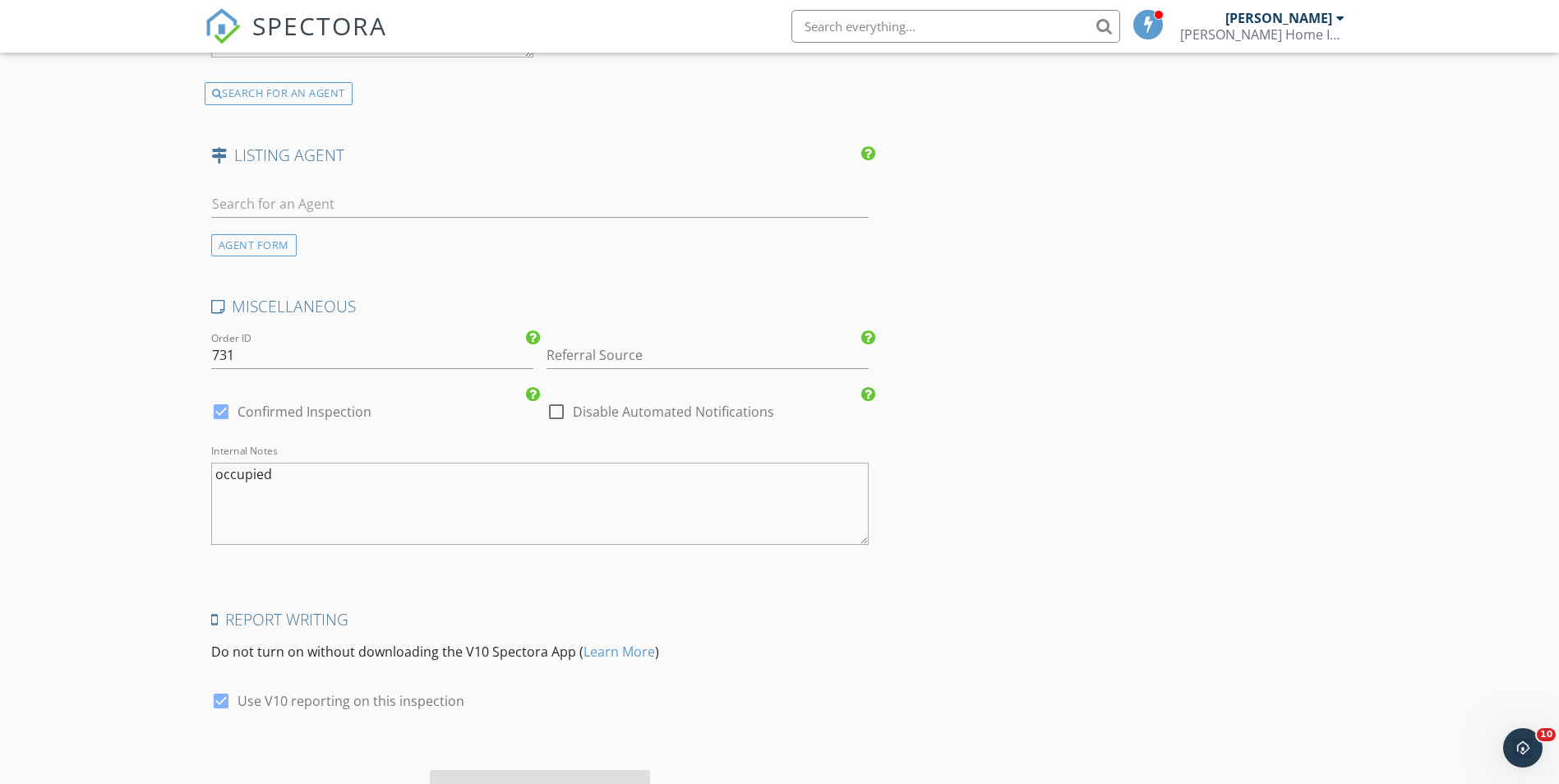
type input "[PERSON_NAME]"
click at [786, 638] on div "Report Writing Do not turn on without downloading the V10 Spectora App ( Learn …" at bounding box center [540, 641] width 671 height 66
click at [790, 642] on p "Do not turn on without downloading the V10 Spectora App ( Learn More )" at bounding box center [540, 652] width 658 height 19
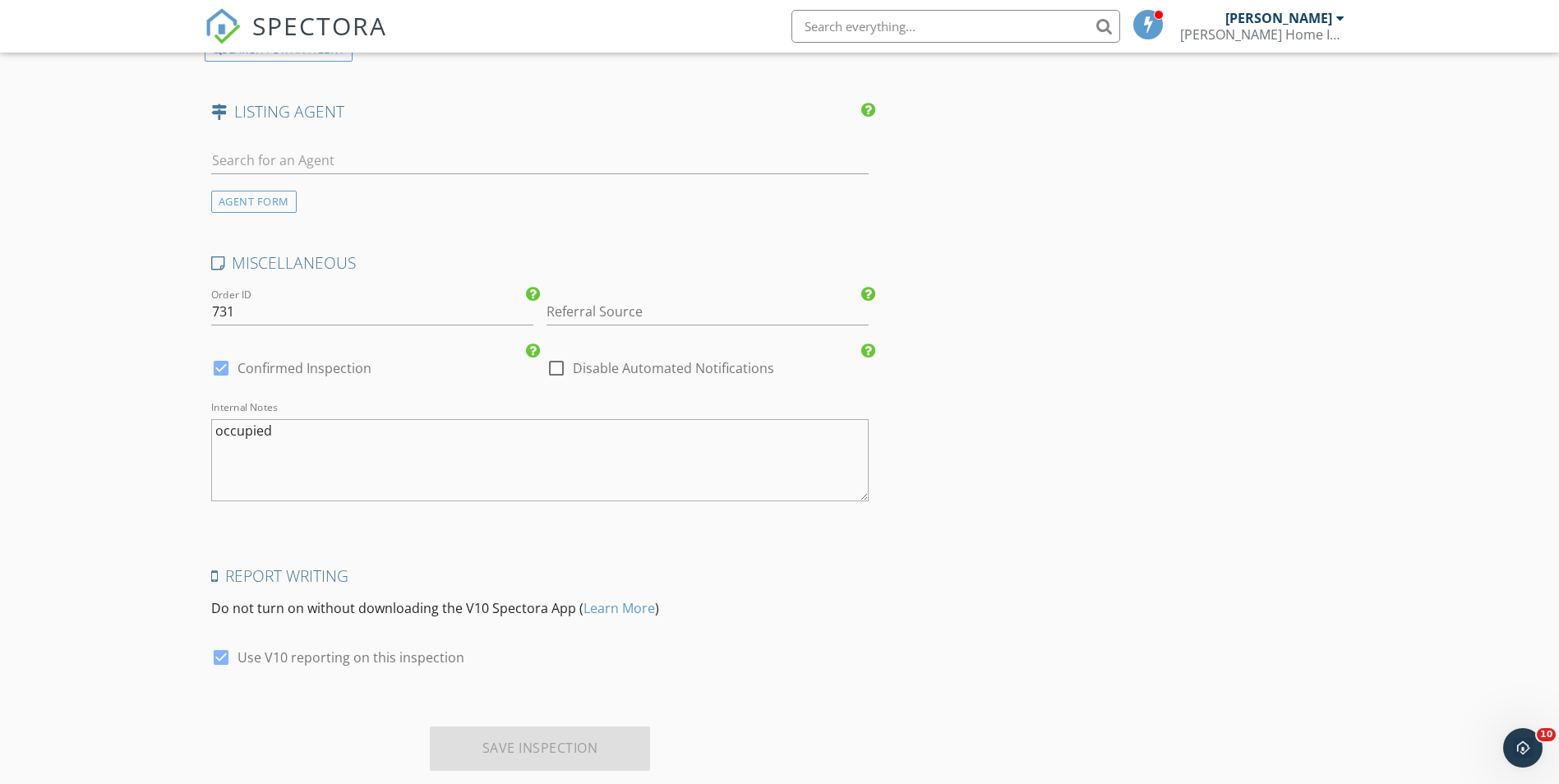
scroll to position [2370, 0]
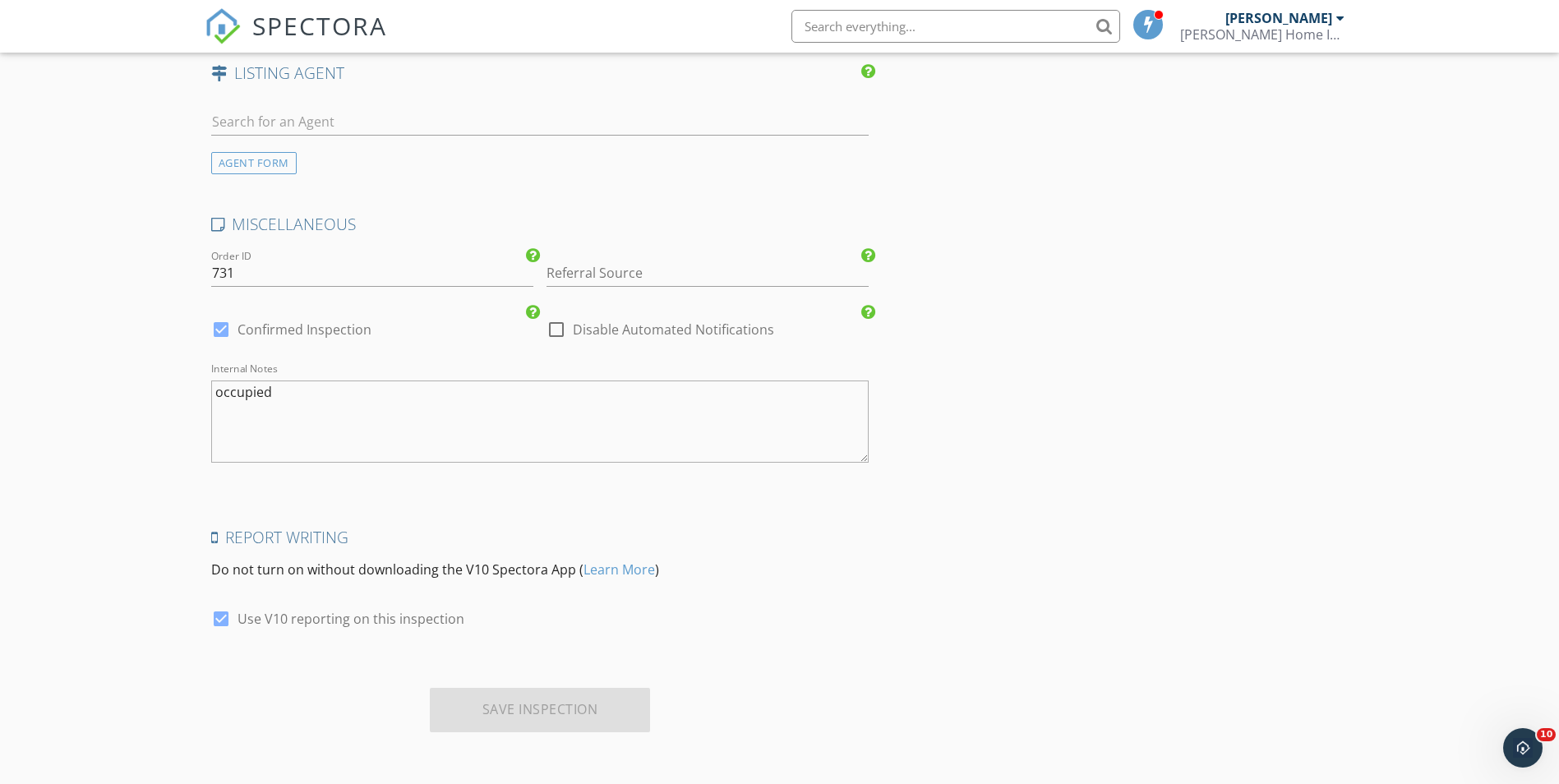
click at [581, 710] on div "Save Inspection" at bounding box center [540, 710] width 221 height 44
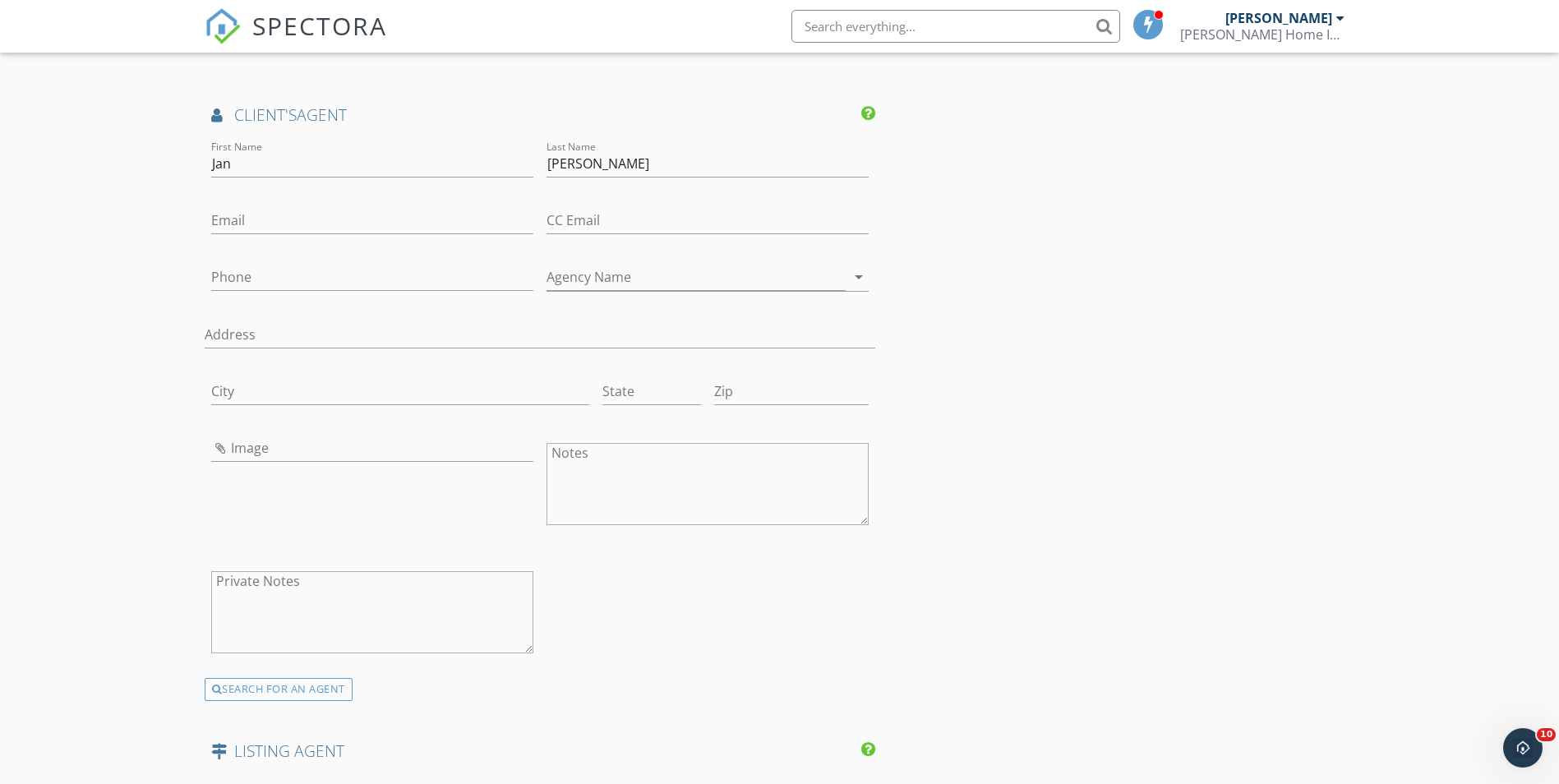
scroll to position [1630, 0]
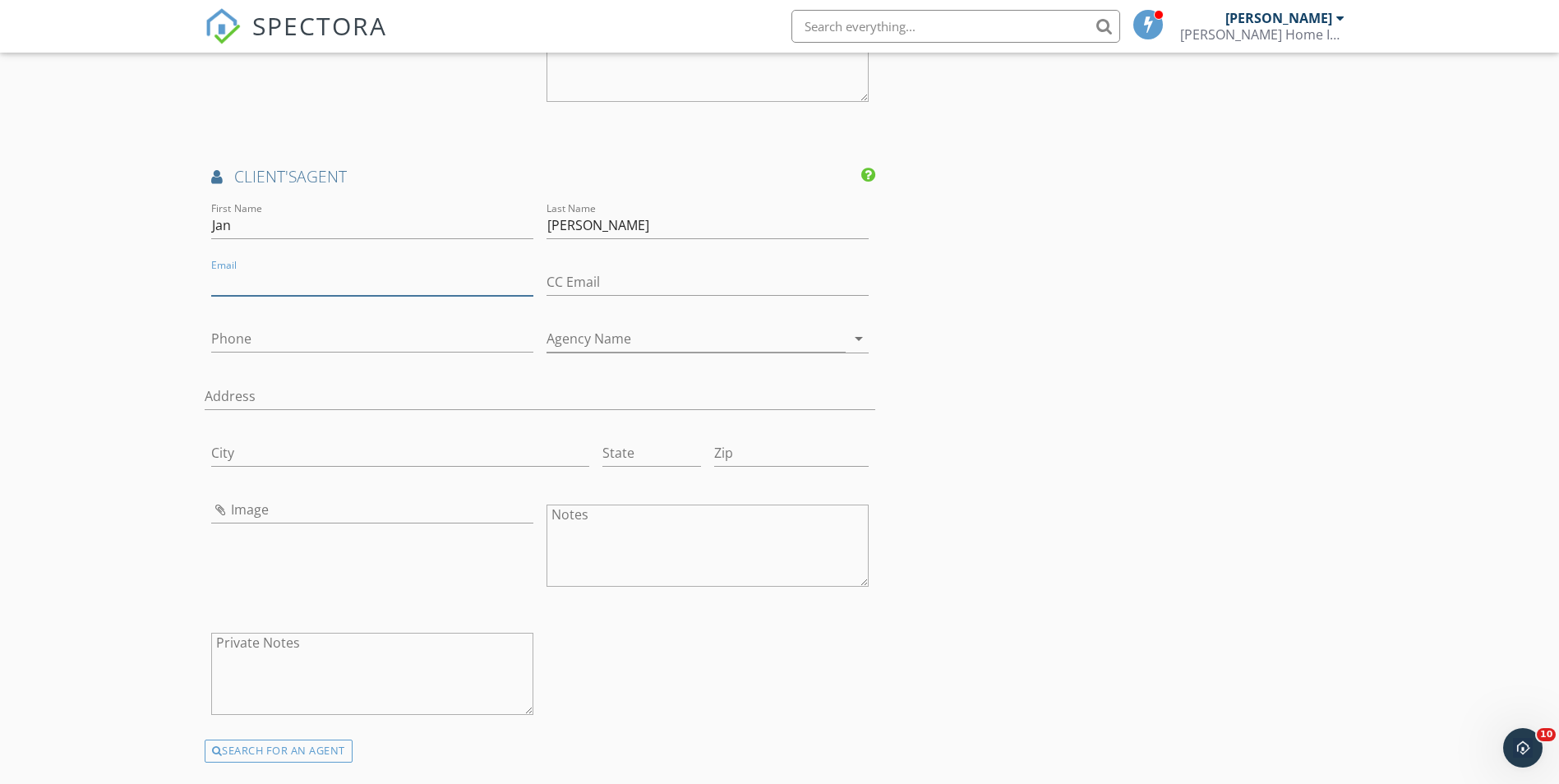
click at [271, 280] on input "Email" at bounding box center [371, 282] width 322 height 27
type input "[EMAIL_ADDRESS][DOMAIN_NAME]"
click at [1020, 363] on div "INSPECTOR(S) check_box [PERSON_NAME] PRIMARY check_box [PERSON_NAME] check_box_…" at bounding box center [780, 22] width 1151 height 2923
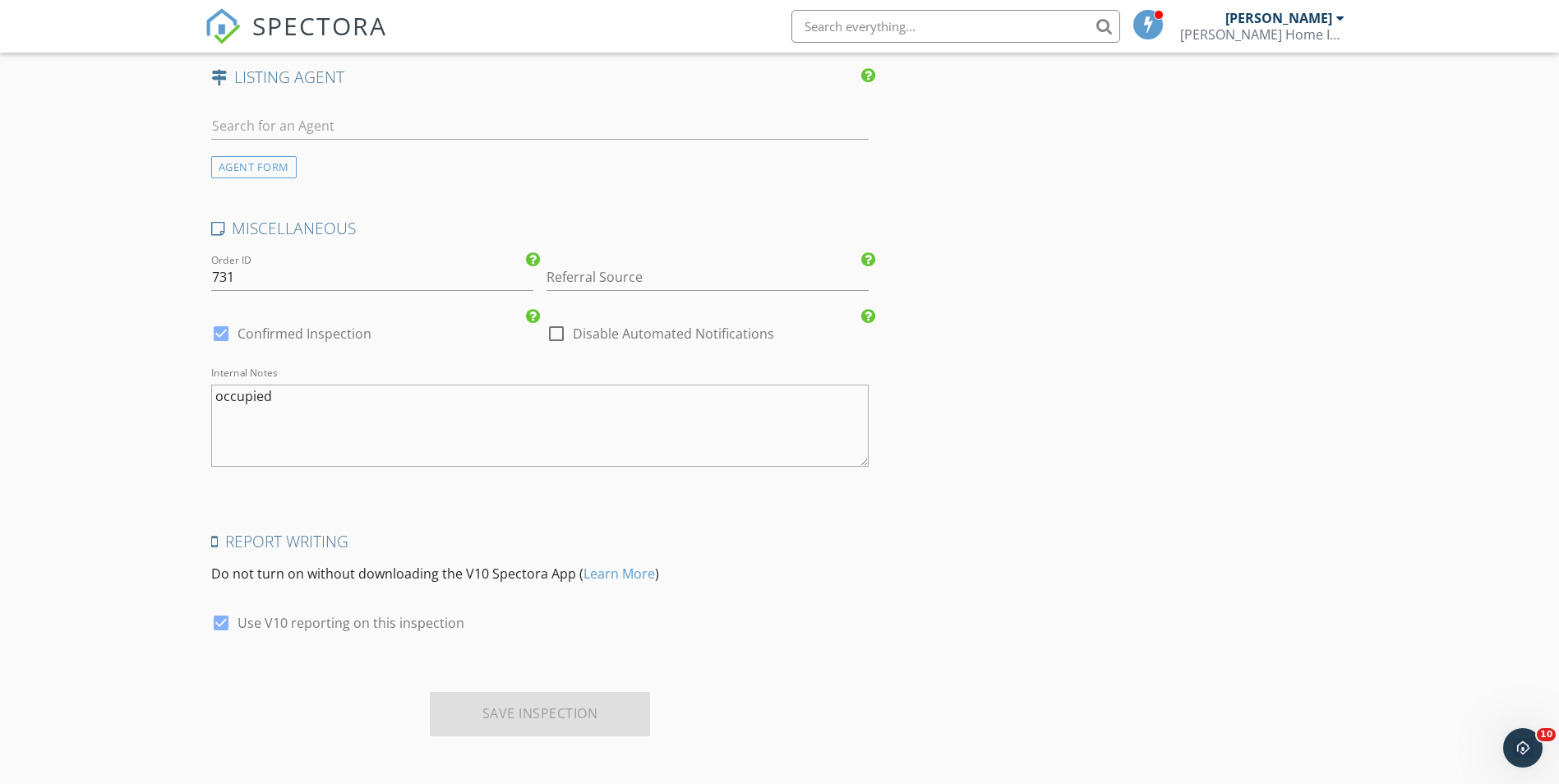
scroll to position [2370, 0]
click at [591, 714] on div "Save Inspection" at bounding box center [540, 710] width 221 height 44
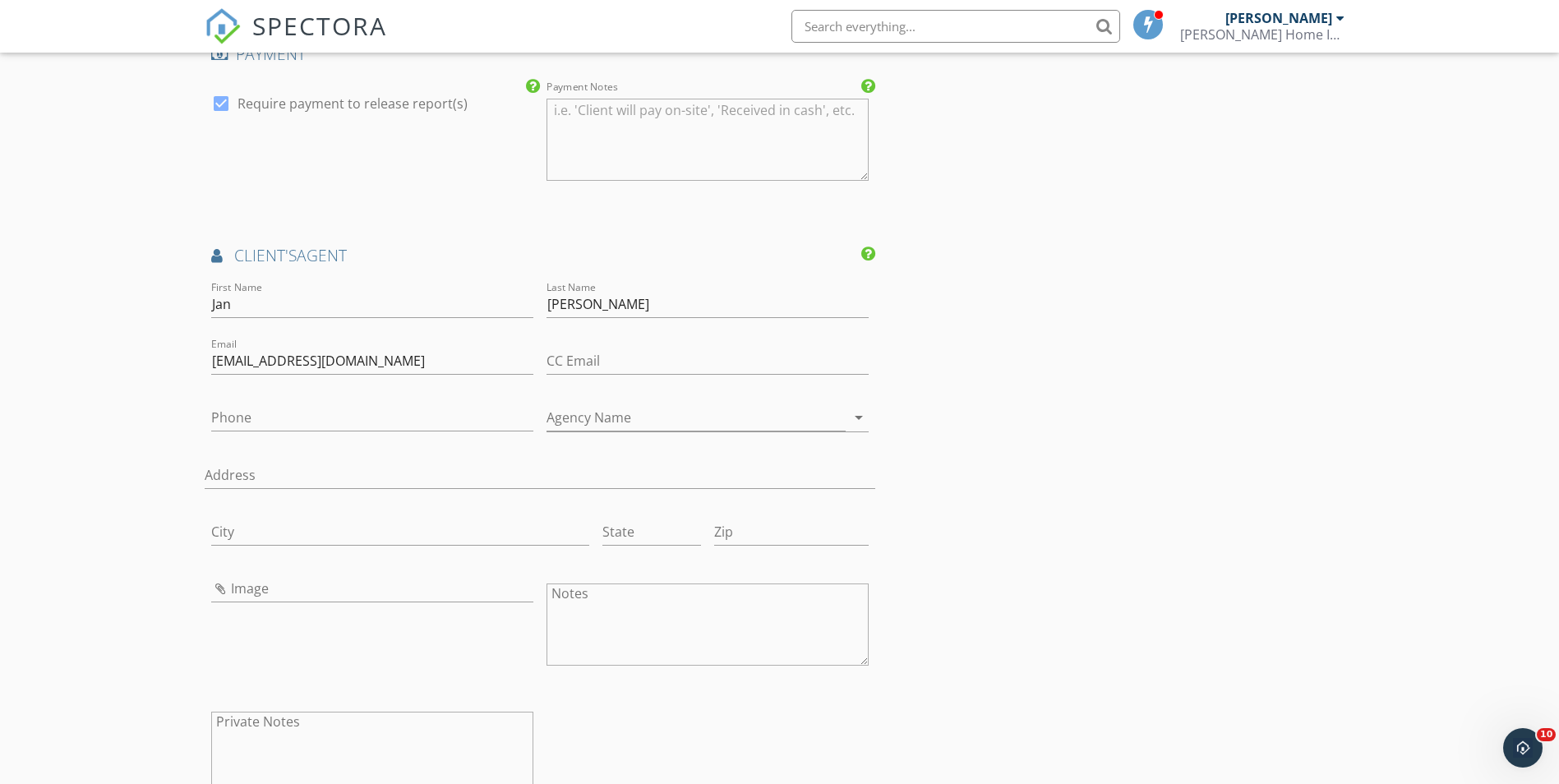
scroll to position [1548, 0]
drag, startPoint x: 268, startPoint y: 306, endPoint x: 161, endPoint y: 304, distance: 107.0
click at [161, 304] on div "New Inspection Click here to use the New Order Form INSPECTOR(S) check_box [PER…" at bounding box center [779, 77] width 1559 height 3057
drag, startPoint x: 618, startPoint y: 310, endPoint x: 498, endPoint y: 309, distance: 120.0
click at [498, 309] on div "First Name Last Name [PERSON_NAME] Email [EMAIL_ADDRESS][DOMAIN_NAME] CC Email …" at bounding box center [540, 551] width 671 height 541
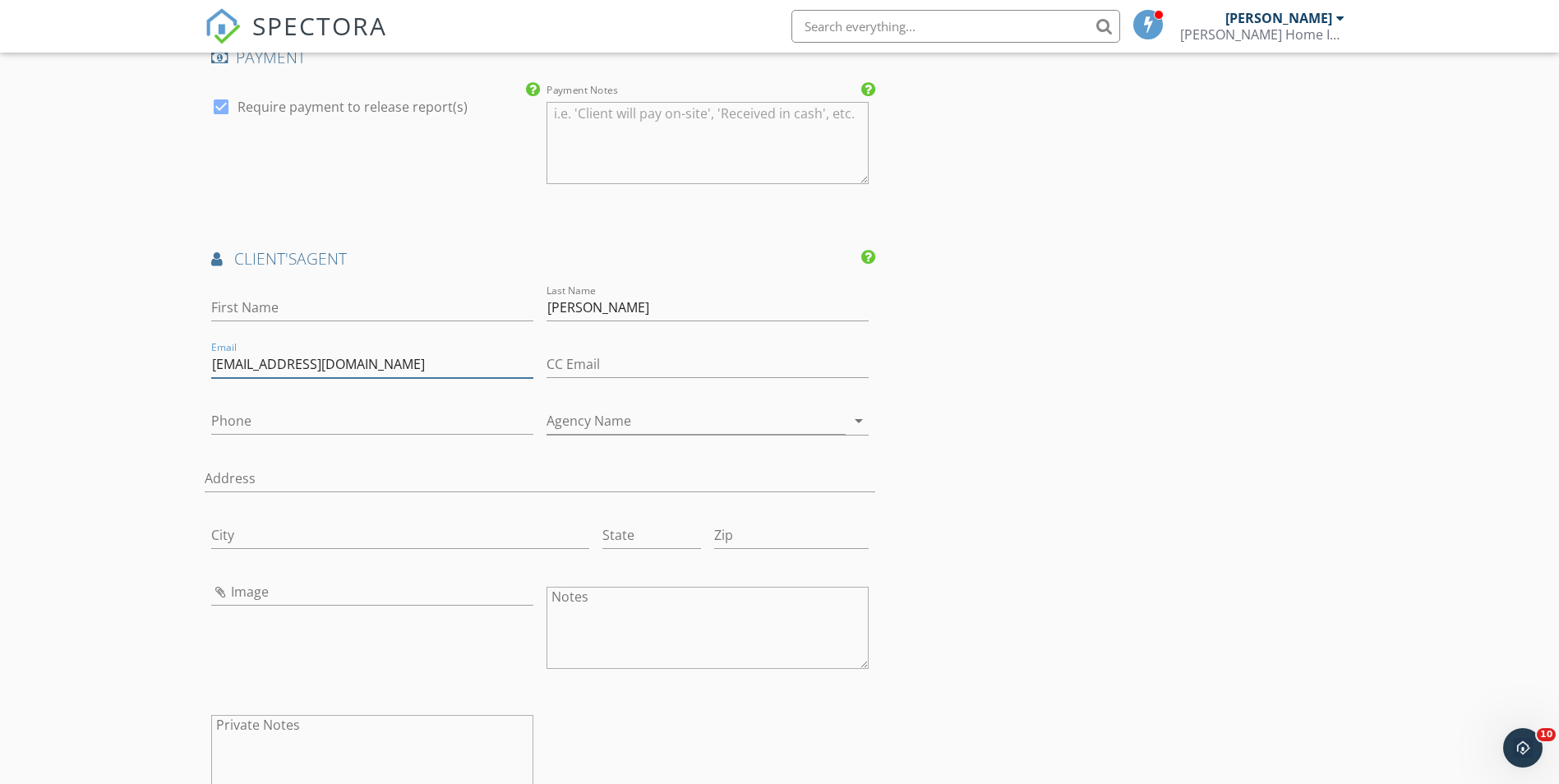
drag, startPoint x: 360, startPoint y: 366, endPoint x: 199, endPoint y: 359, distance: 161.2
click at [199, 359] on div "New Inspection Click here to use the New Order Form INSPECTOR(S) check_box [PER…" at bounding box center [779, 77] width 1559 height 3057
click at [200, 386] on div "New Inspection Click here to use the New Order Form INSPECTOR(S) check_box [PER…" at bounding box center [779, 78] width 1559 height 3061
click at [161, 403] on div "New Inspection Click here to use the New Order Form INSPECTOR(S) check_box [PER…" at bounding box center [779, 78] width 1559 height 3061
click at [920, 340] on div "INSPECTOR(S) check_box [PERSON_NAME] PRIMARY check_box [PERSON_NAME] check_box_…" at bounding box center [780, 106] width 1151 height 2927
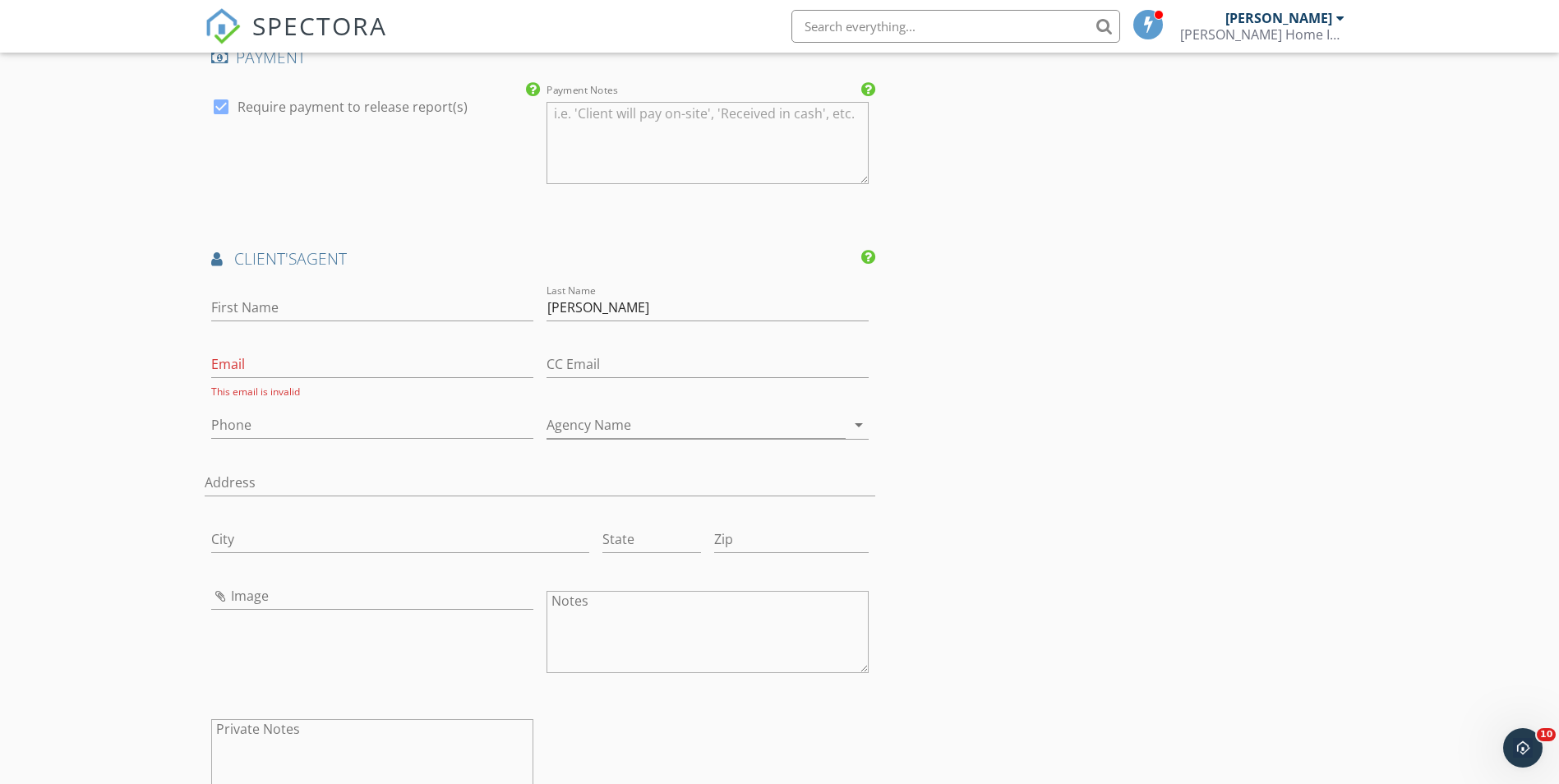
click at [319, 291] on div "First Name" at bounding box center [371, 310] width 322 height 54
click at [357, 307] on input "First Name" at bounding box center [371, 308] width 322 height 27
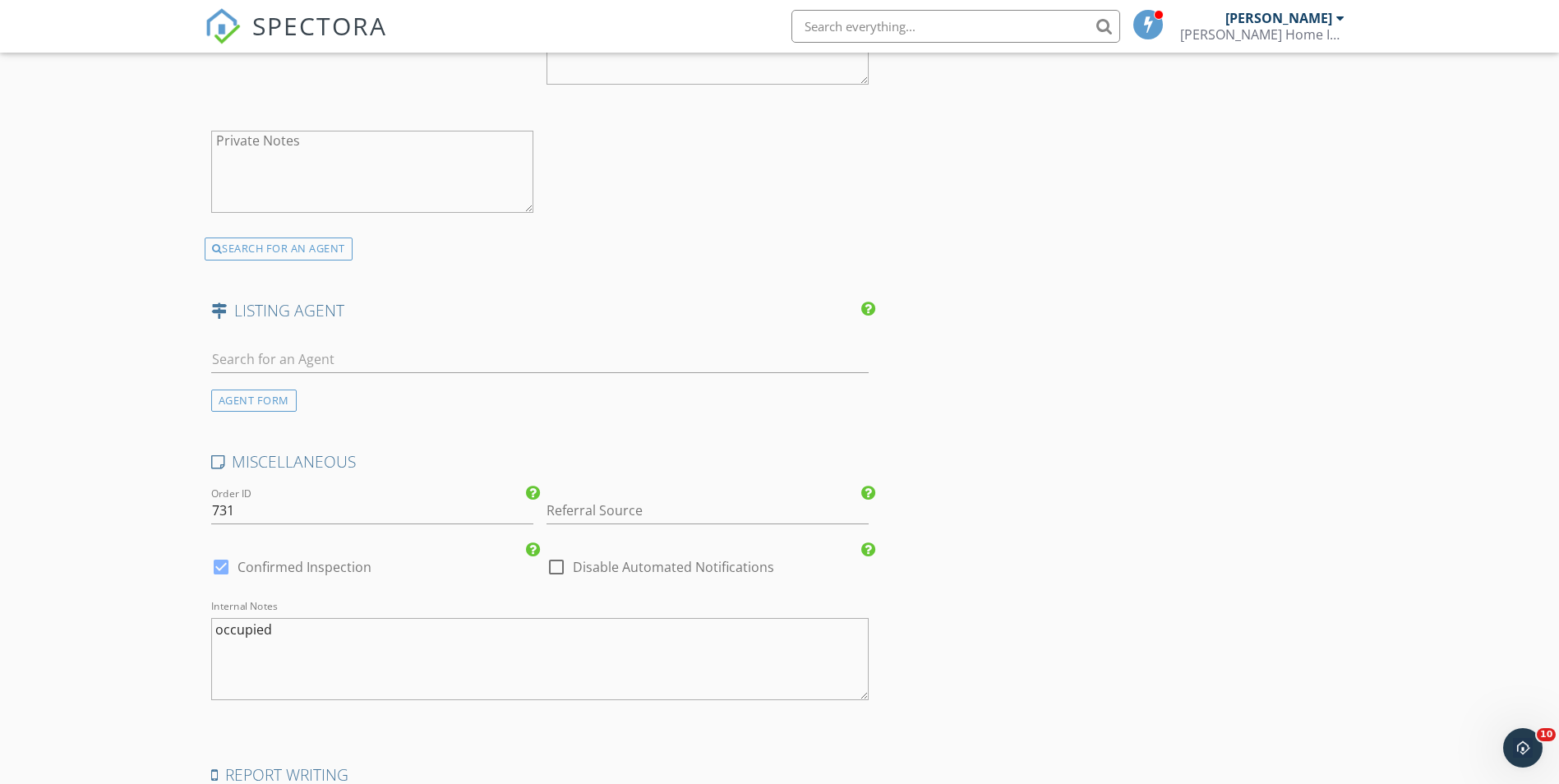
scroll to position [2373, 0]
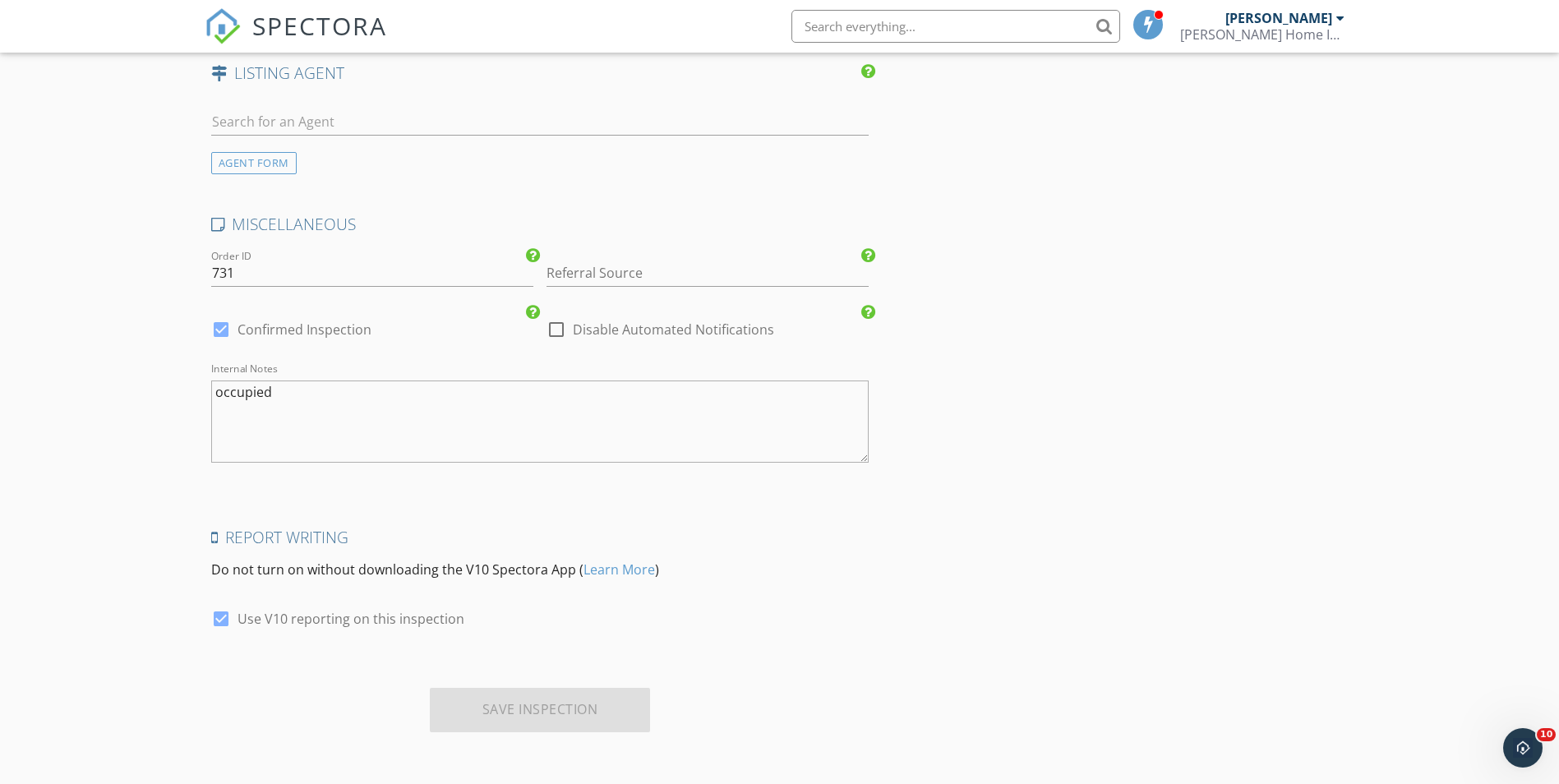
click at [519, 703] on div "Save Inspection" at bounding box center [540, 710] width 221 height 44
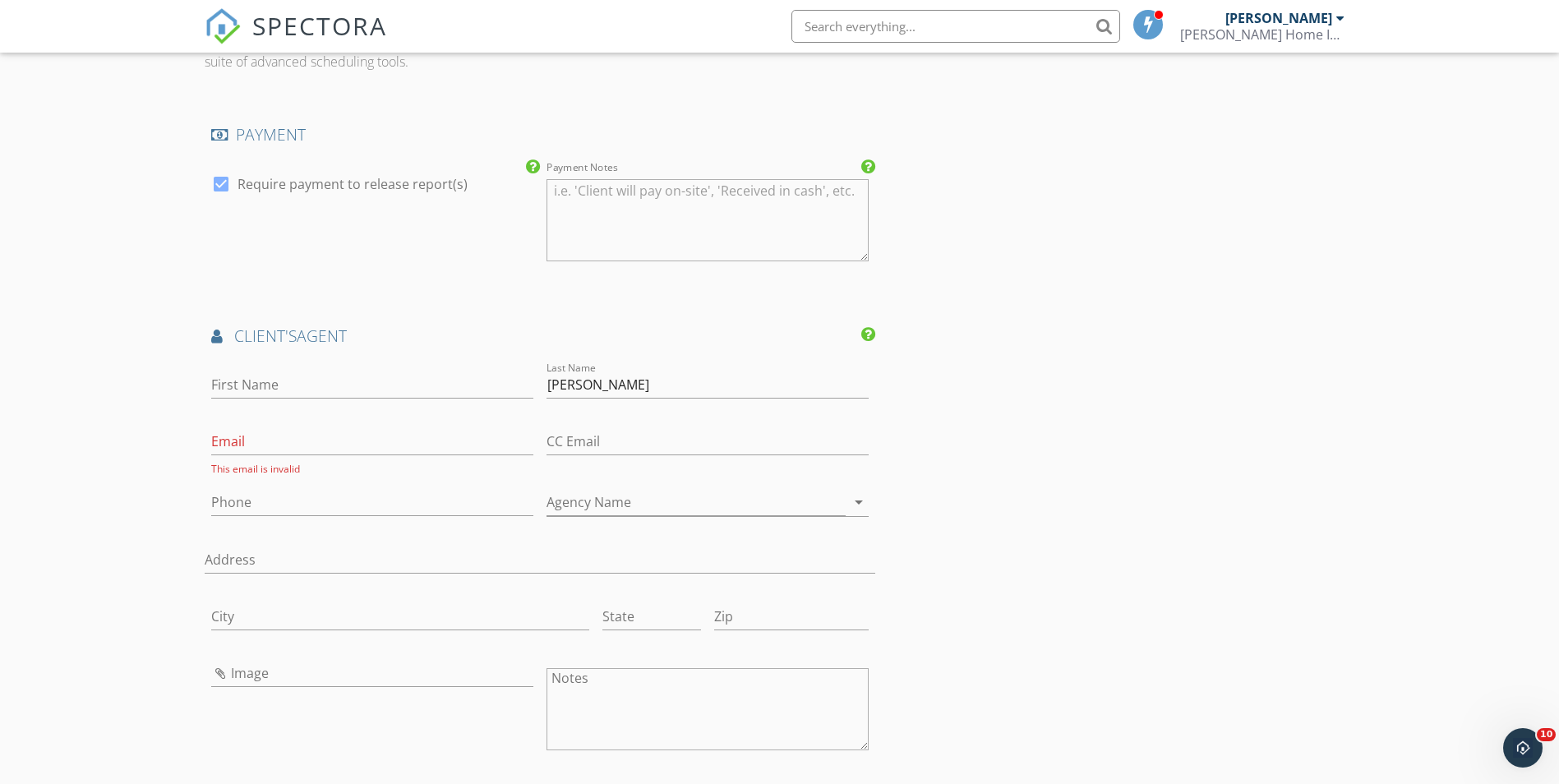
scroll to position [1470, 0]
drag, startPoint x: 610, startPoint y: 386, endPoint x: 518, endPoint y: 385, distance: 92.0
click at [518, 385] on div "First Name Last Name [PERSON_NAME] Email This email is invalid CC Email Phone A…" at bounding box center [540, 631] width 671 height 545
click at [371, 451] on input "Email" at bounding box center [371, 442] width 322 height 27
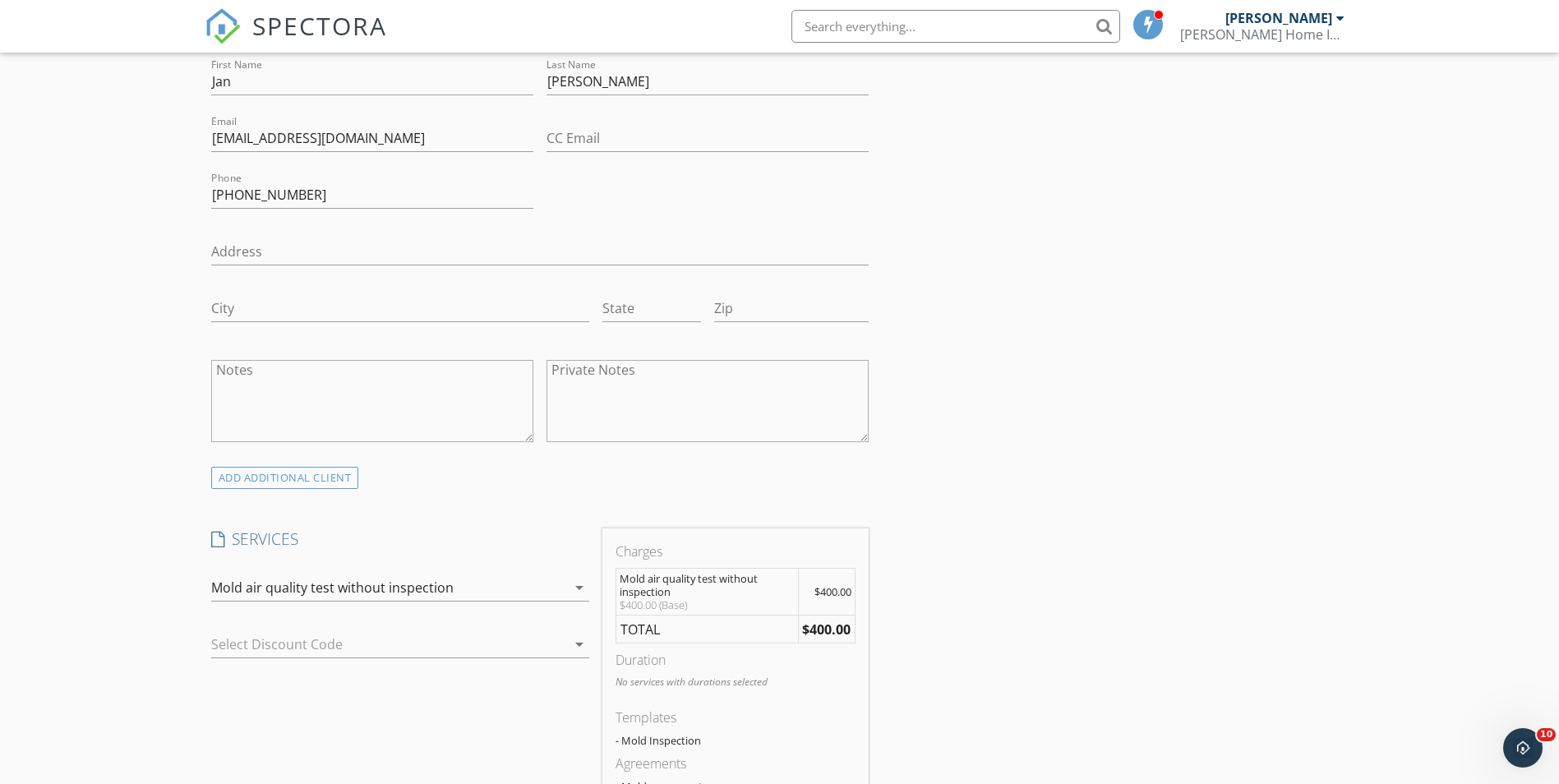
scroll to position [566, 0]
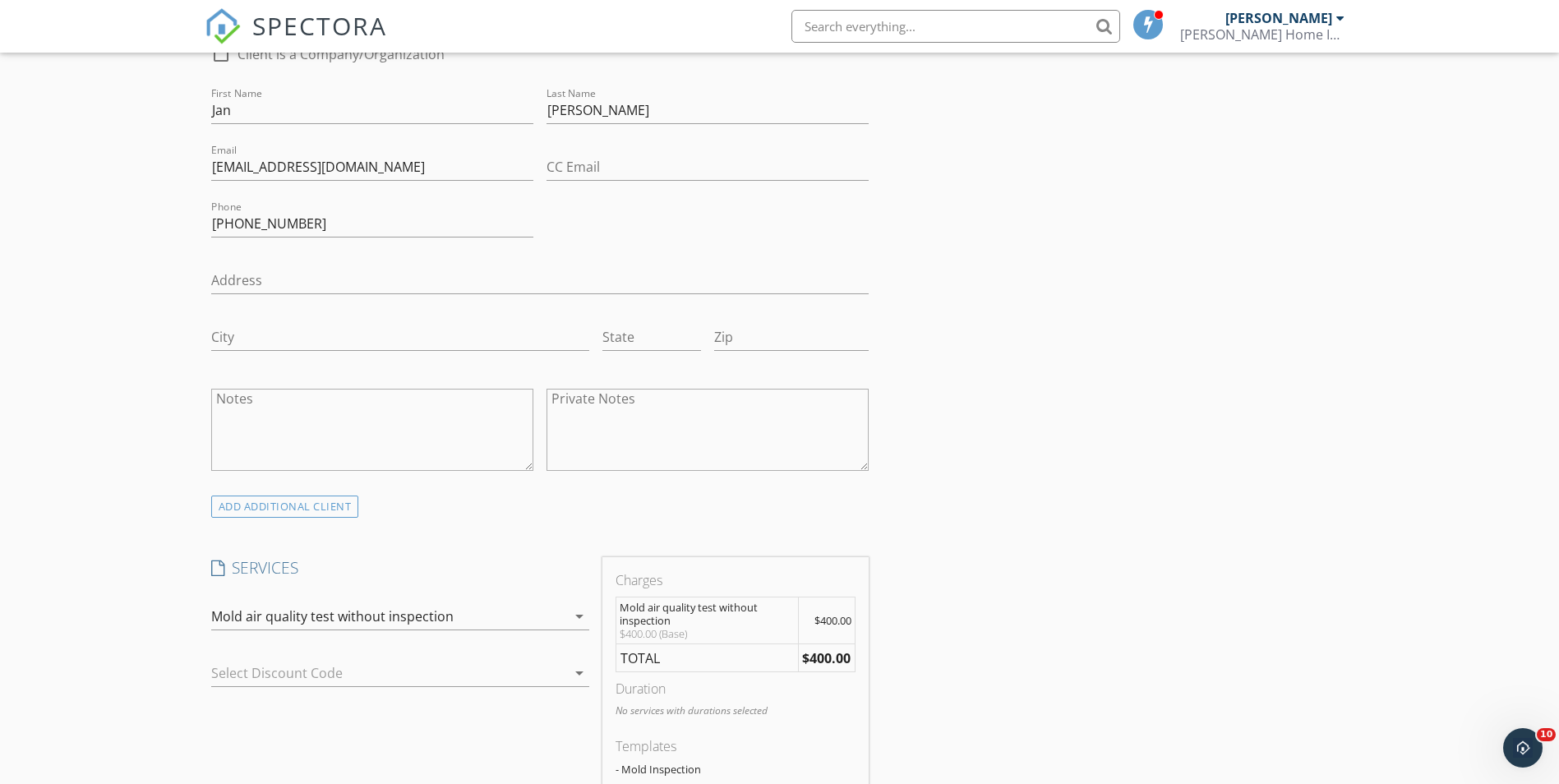
click at [583, 612] on icon "arrow_drop_down" at bounding box center [580, 616] width 19 height 19
click at [575, 664] on icon "arrow_drop_down" at bounding box center [580, 673] width 19 height 19
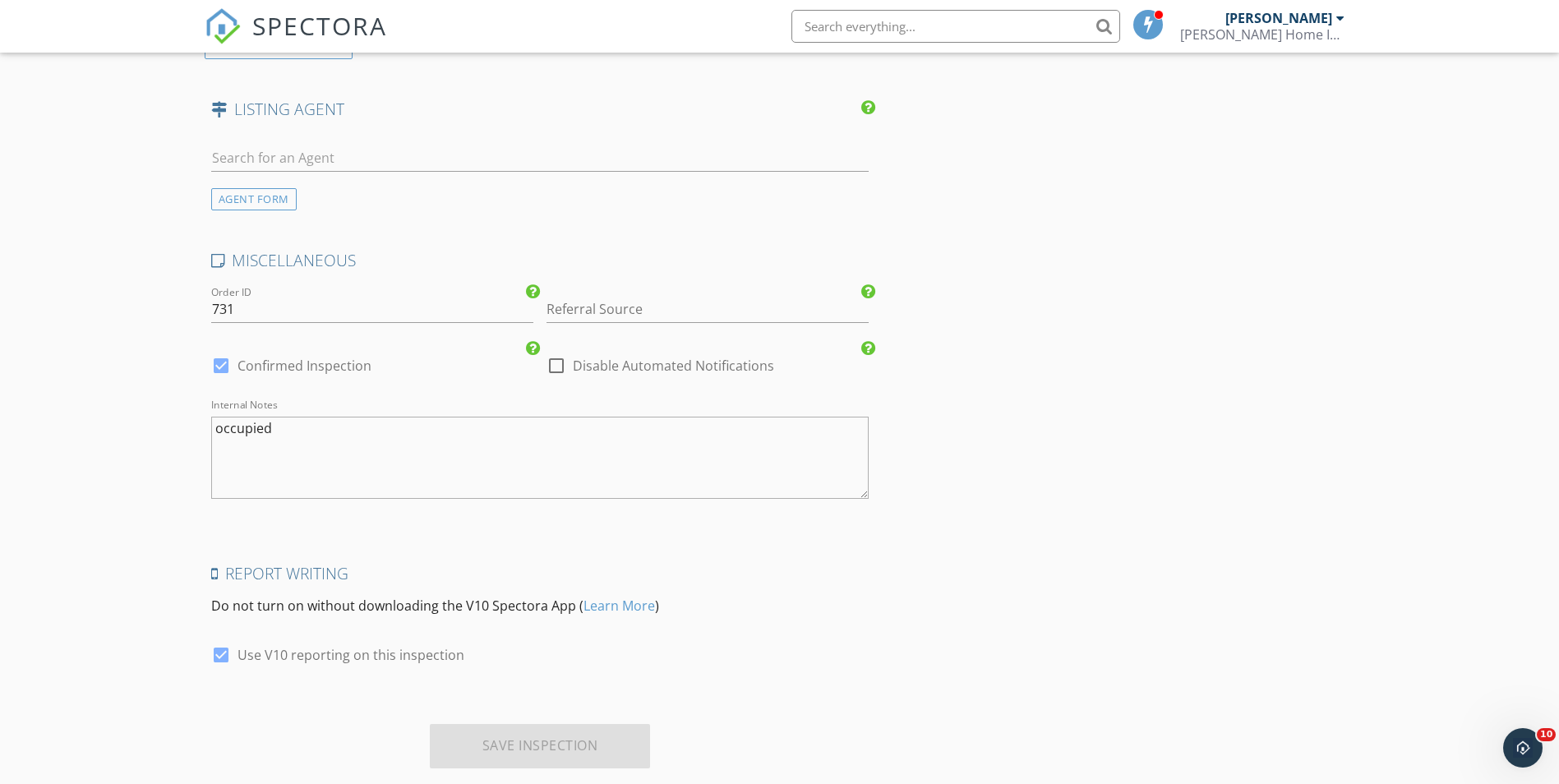
scroll to position [2373, 0]
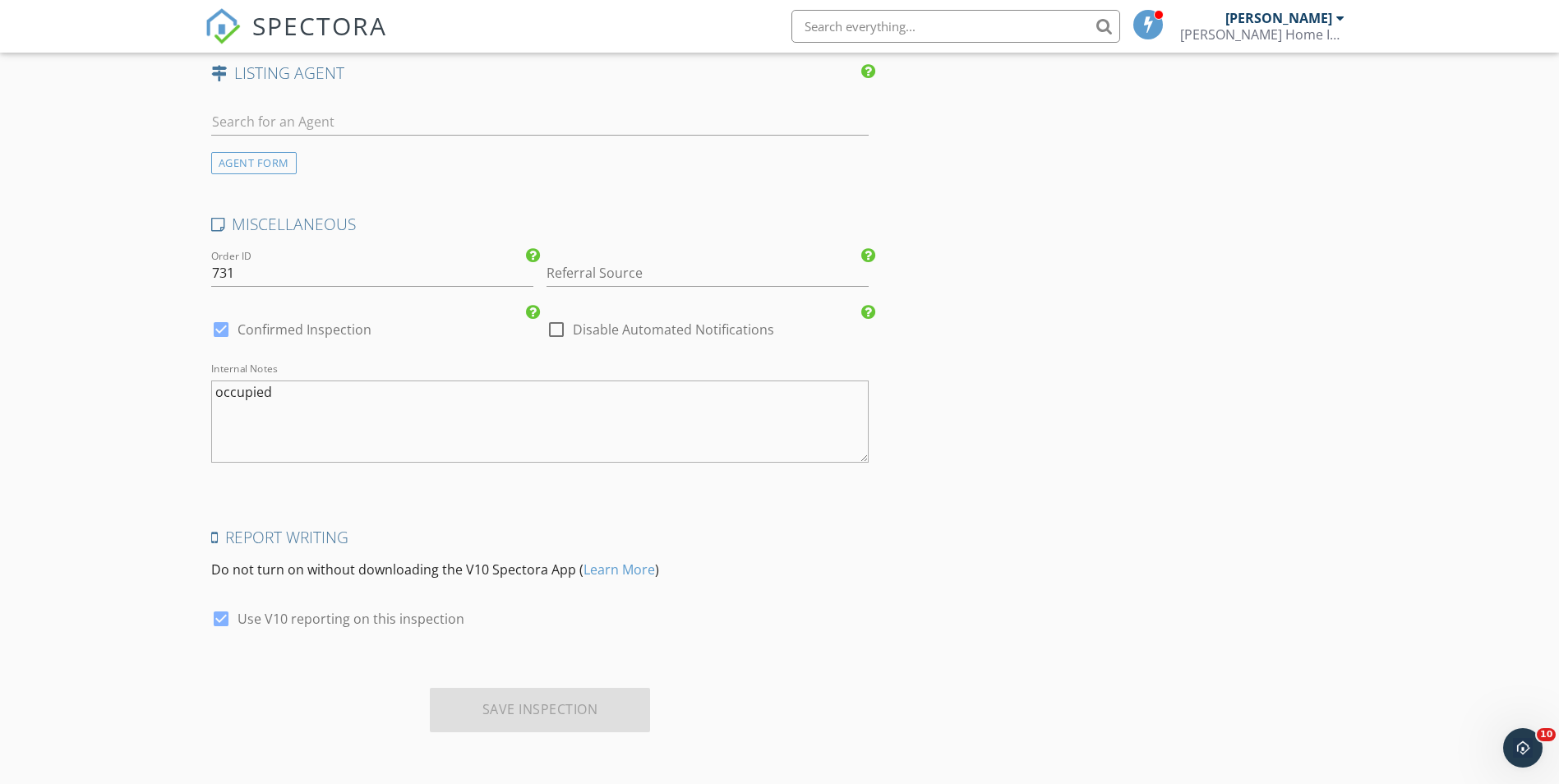
click at [551, 708] on div "Save Inspection" at bounding box center [540, 710] width 221 height 44
drag, startPoint x: 551, startPoint y: 708, endPoint x: 703, endPoint y: 659, distance: 159.7
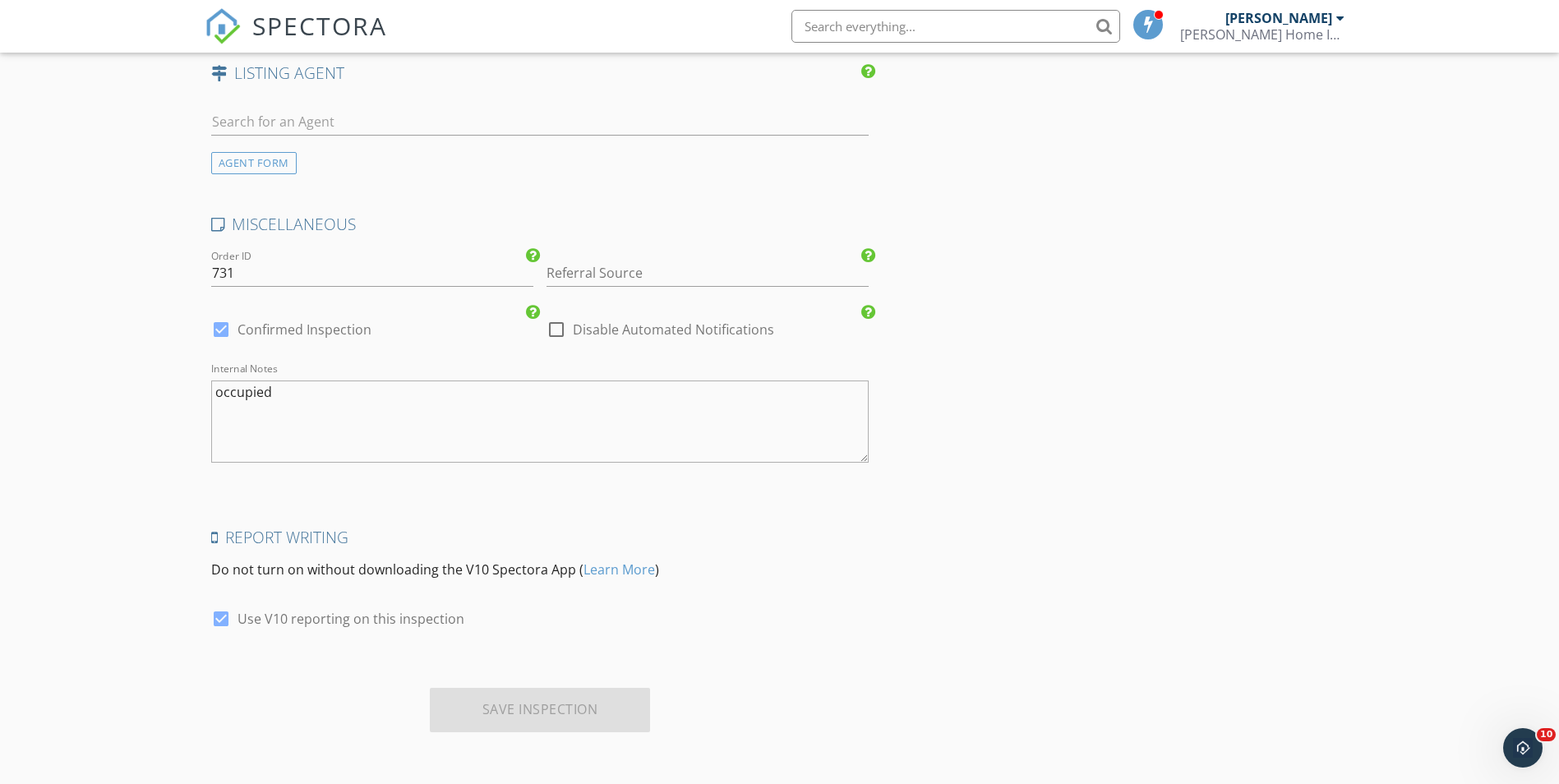
click at [531, 707] on div "Save Inspection" at bounding box center [540, 710] width 221 height 44
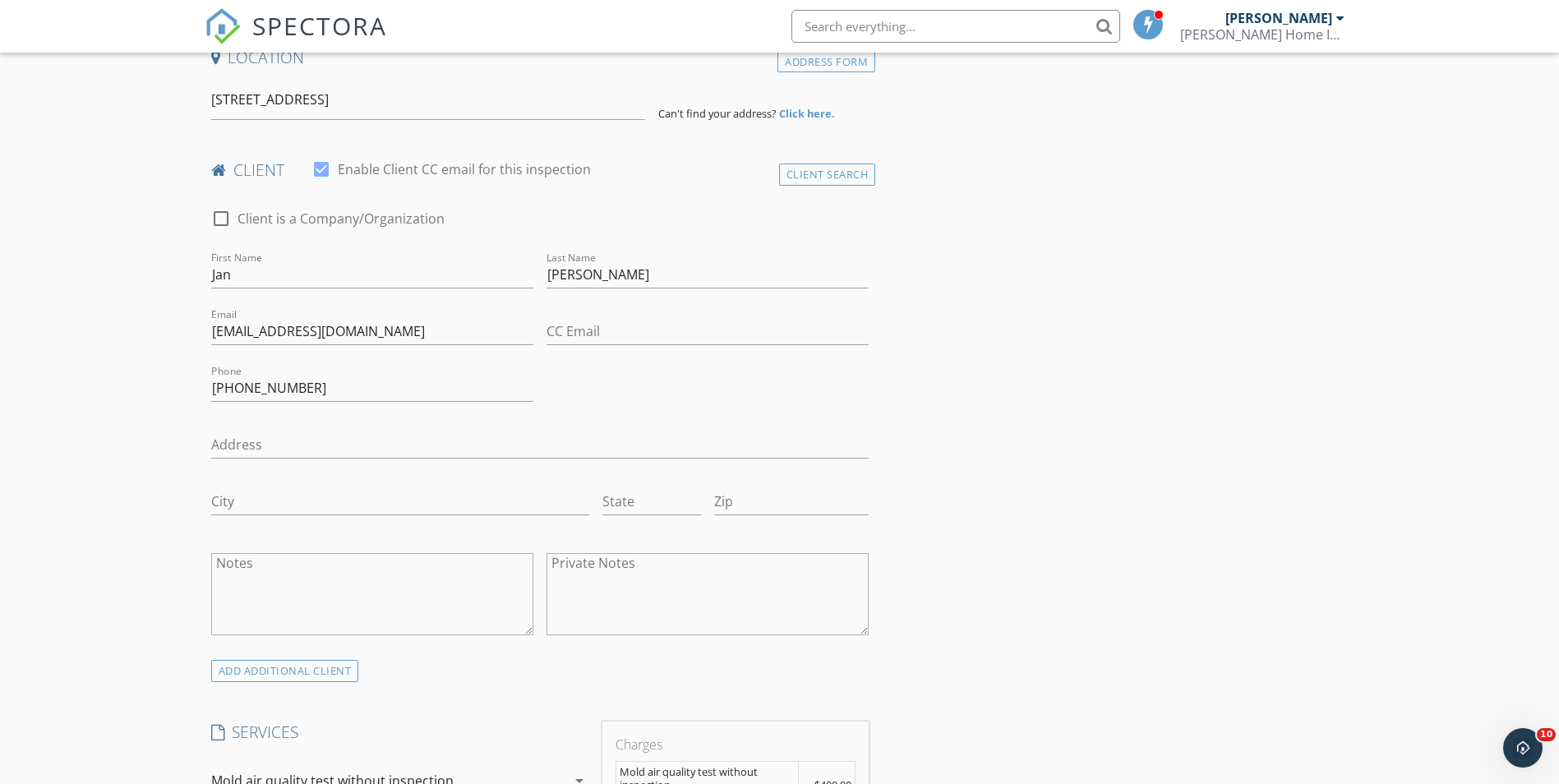
scroll to position [0, 0]
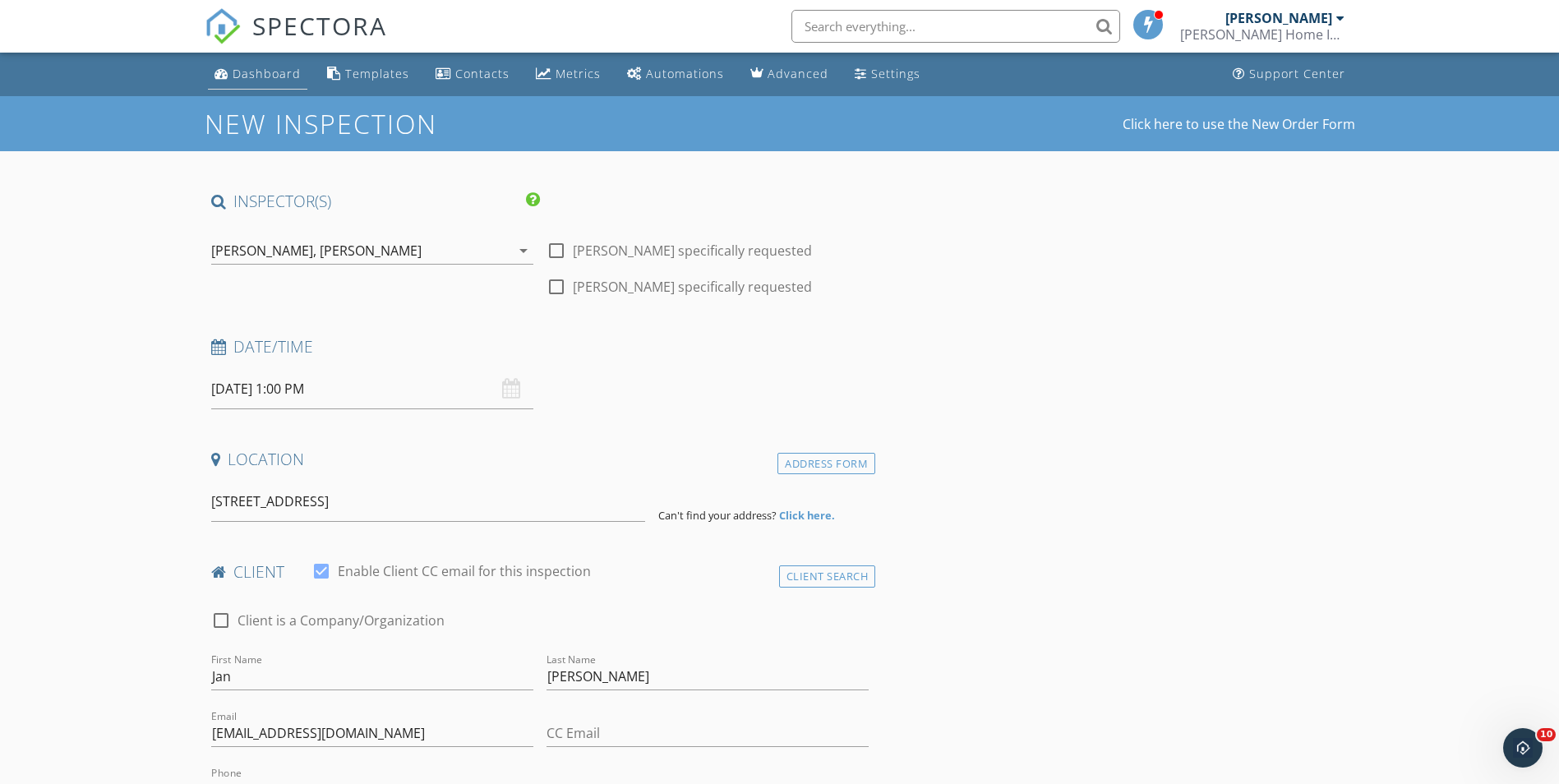
click at [259, 67] on div "Dashboard" at bounding box center [266, 74] width 68 height 16
